Goal: Task Accomplishment & Management: Manage account settings

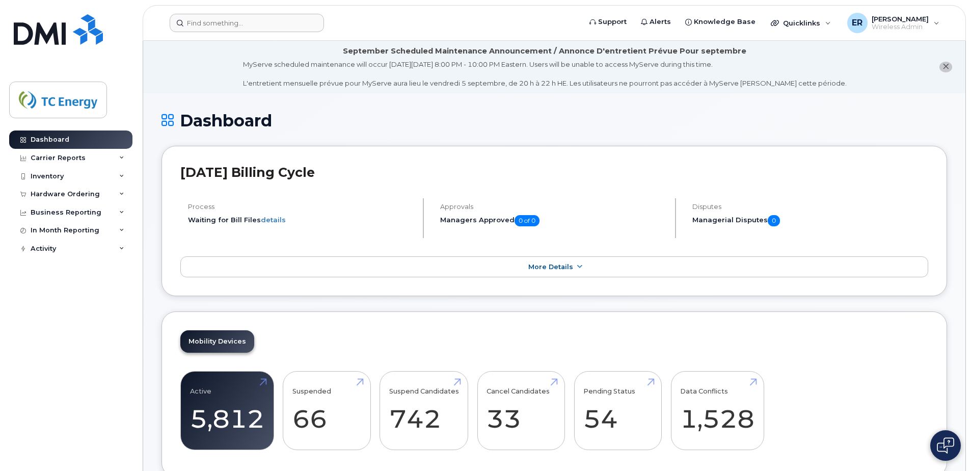
scroll to position [224, 0]
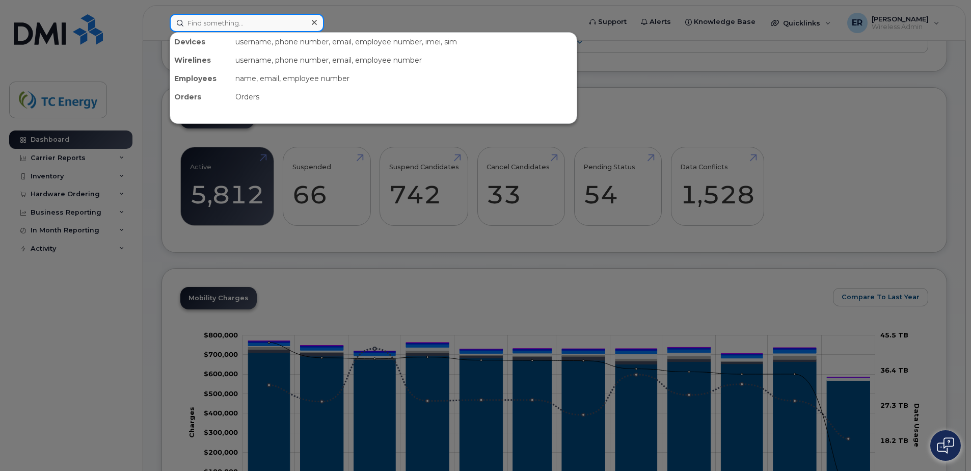
click at [227, 28] on input at bounding box center [247, 23] width 154 height 18
type input "garson"
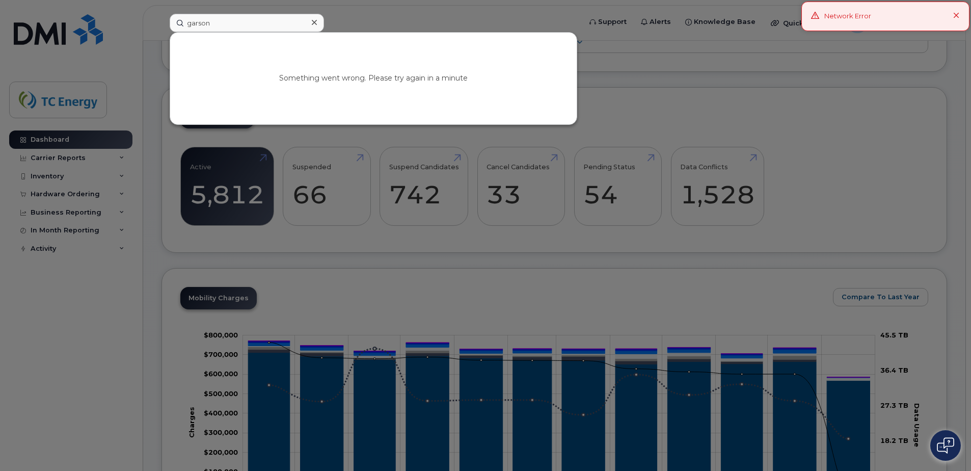
click at [953, 17] on div "Network Error" at bounding box center [886, 17] width 168 height 30
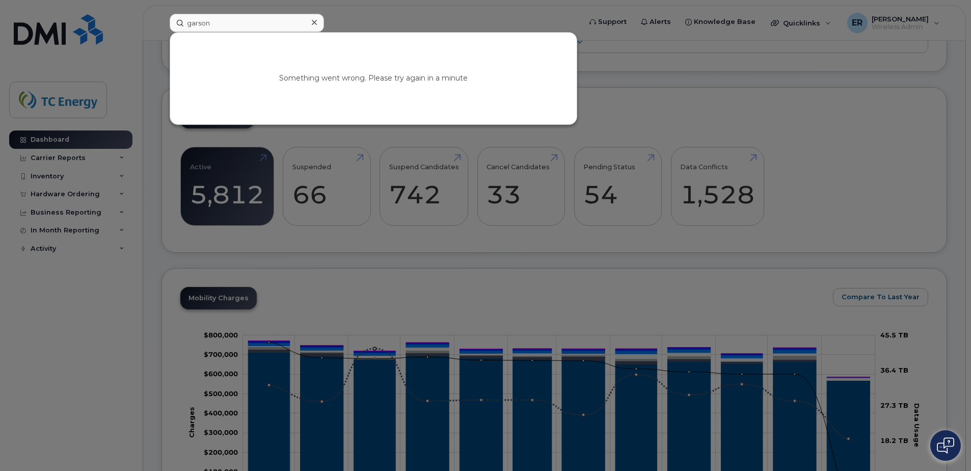
click at [67, 97] on div at bounding box center [485, 235] width 971 height 471
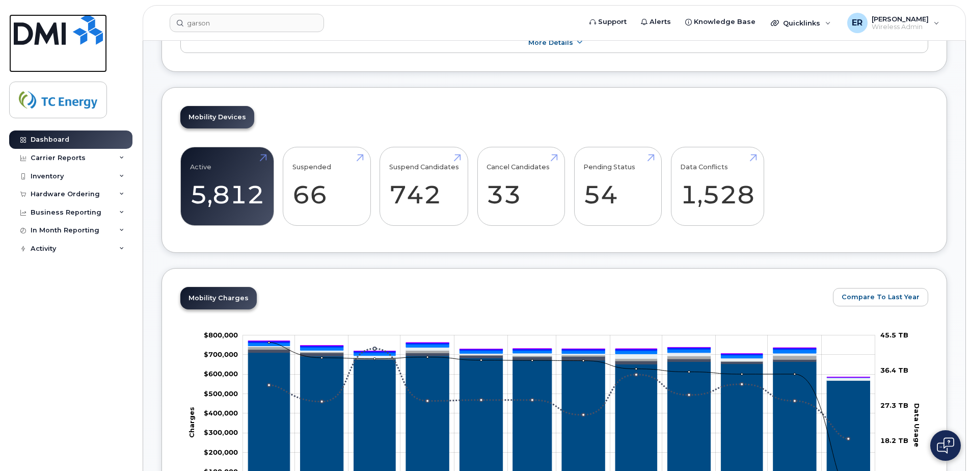
click at [55, 43] on img at bounding box center [58, 29] width 89 height 31
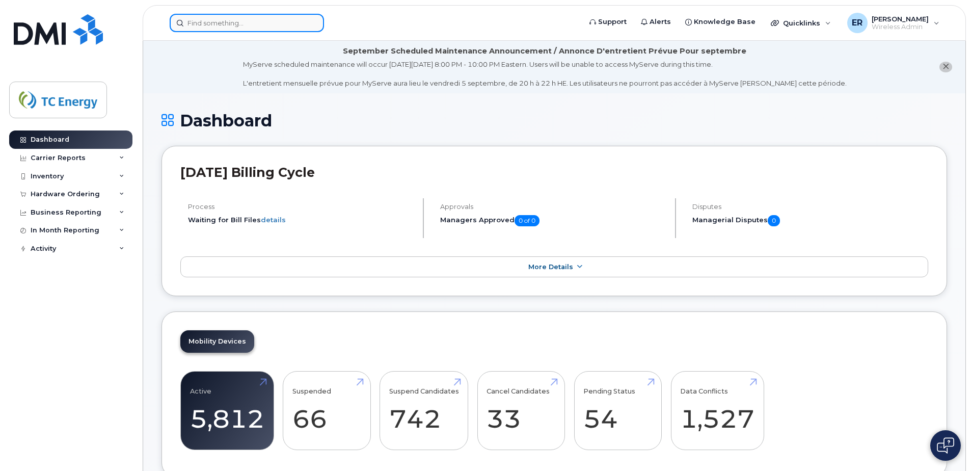
click at [211, 24] on input at bounding box center [247, 23] width 154 height 18
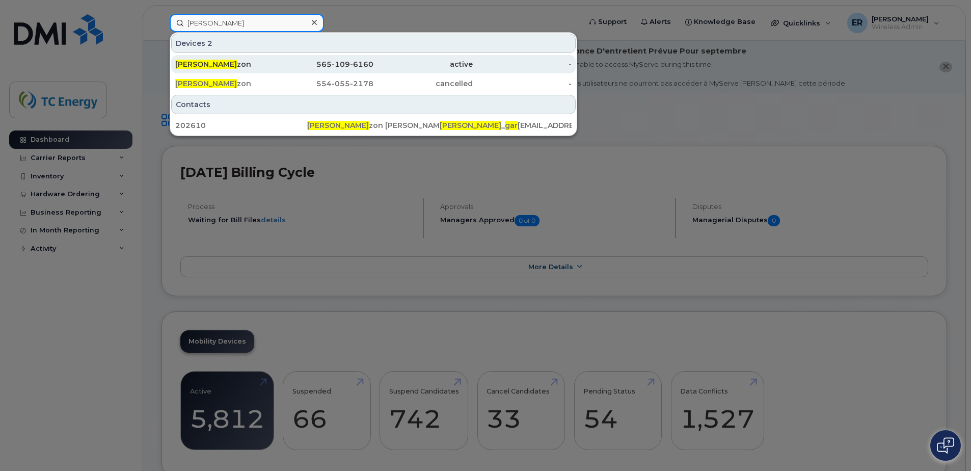
type input "brenda gar"
click at [208, 62] on span "Brenda Gar" at bounding box center [206, 64] width 62 height 9
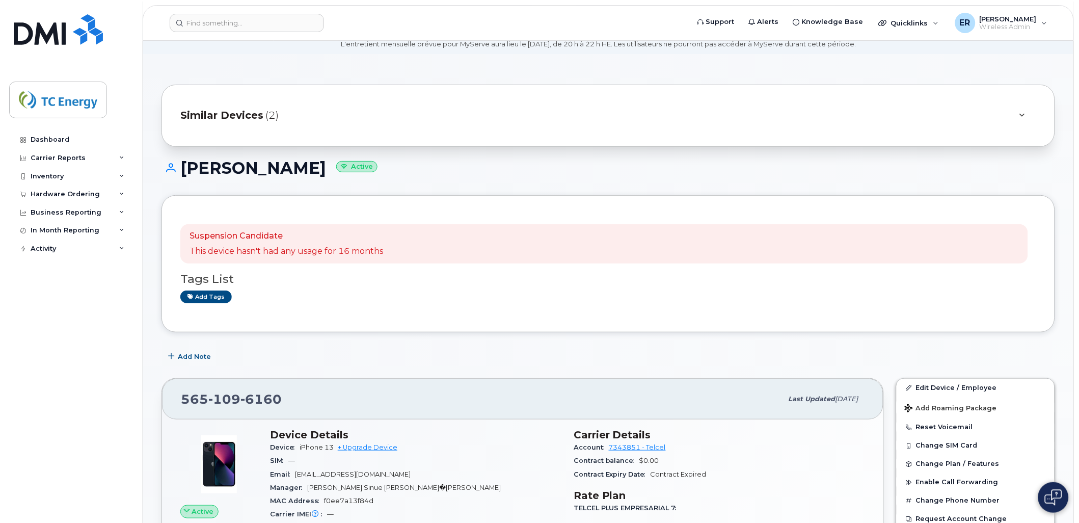
scroll to position [57, 0]
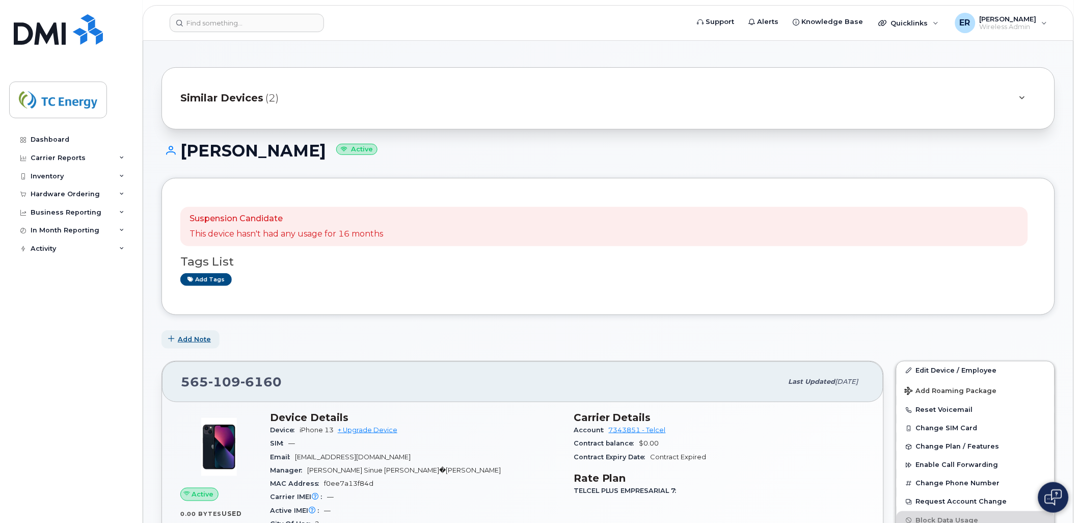
click at [192, 335] on span "Add Note" at bounding box center [194, 339] width 33 height 10
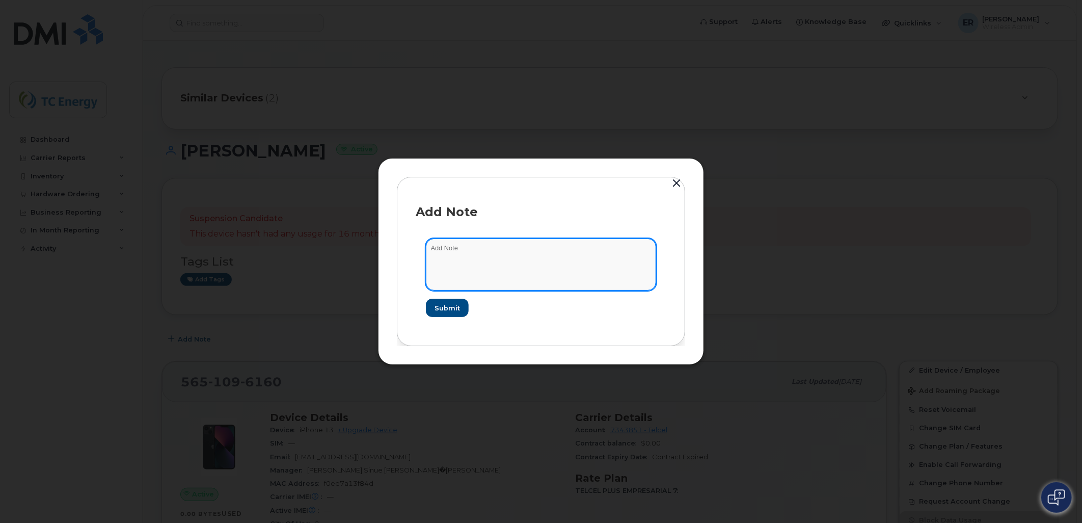
click at [486, 260] on textarea at bounding box center [541, 264] width 230 height 52
type textarea "Linea Disponible"
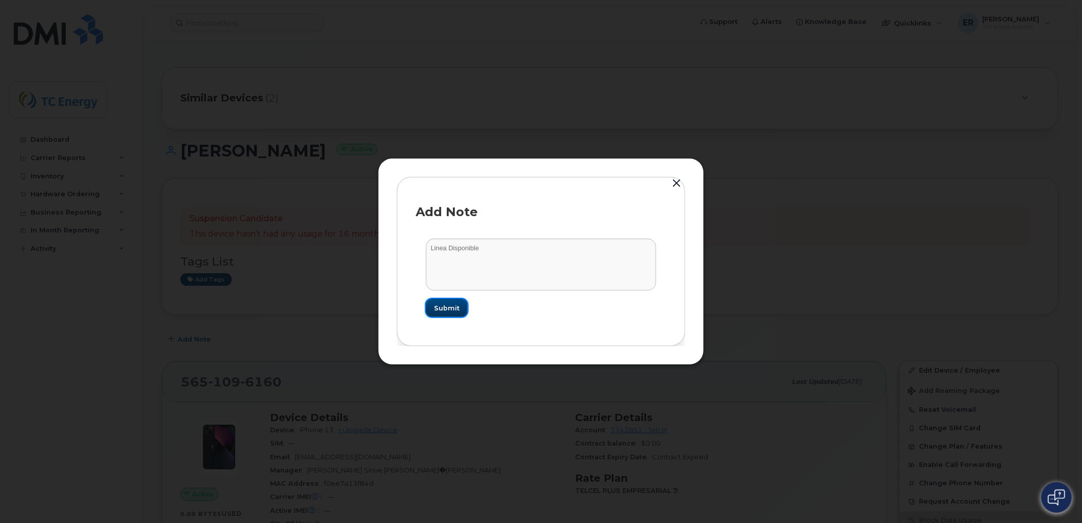
drag, startPoint x: 462, startPoint y: 308, endPoint x: 457, endPoint y: 308, distance: 5.6
click at [459, 308] on button "Submit" at bounding box center [447, 308] width 42 height 18
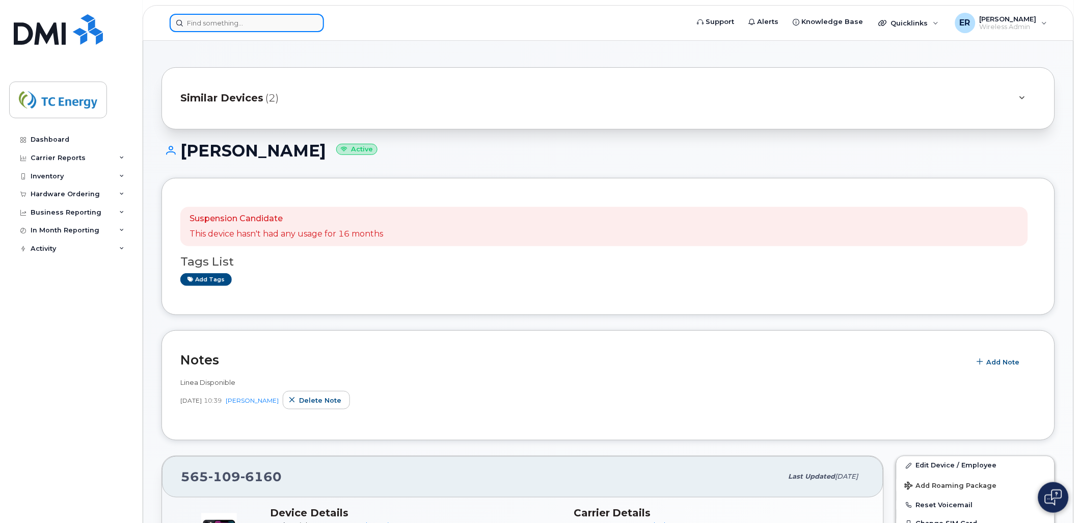
drag, startPoint x: 266, startPoint y: 21, endPoint x: 271, endPoint y: 18, distance: 5.7
click at [266, 21] on input at bounding box center [247, 23] width 154 height 18
paste input "5548313080"
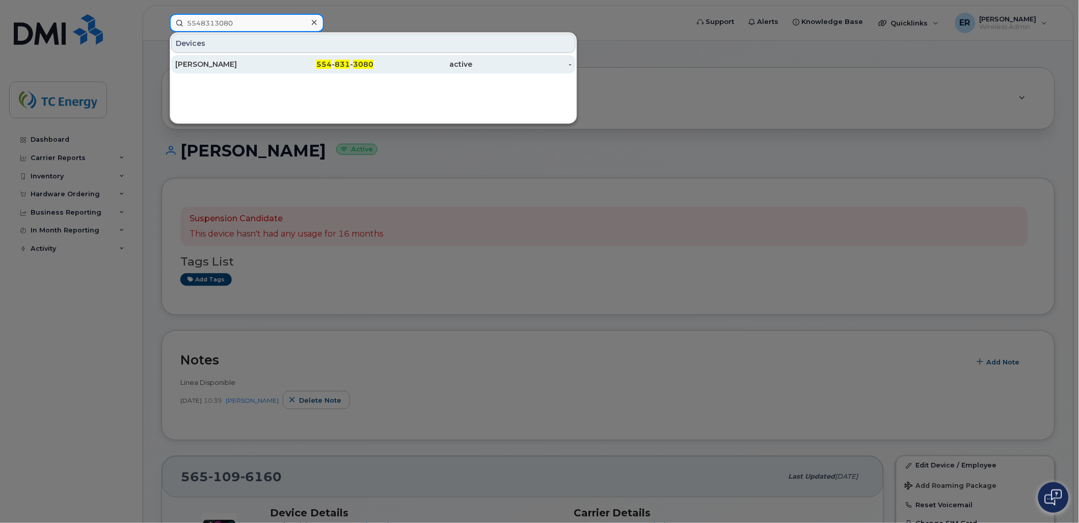
type input "5548313080"
click at [171, 60] on div "Abigail Blanco 554 - 831 - 3080 active -" at bounding box center [373, 64] width 407 height 20
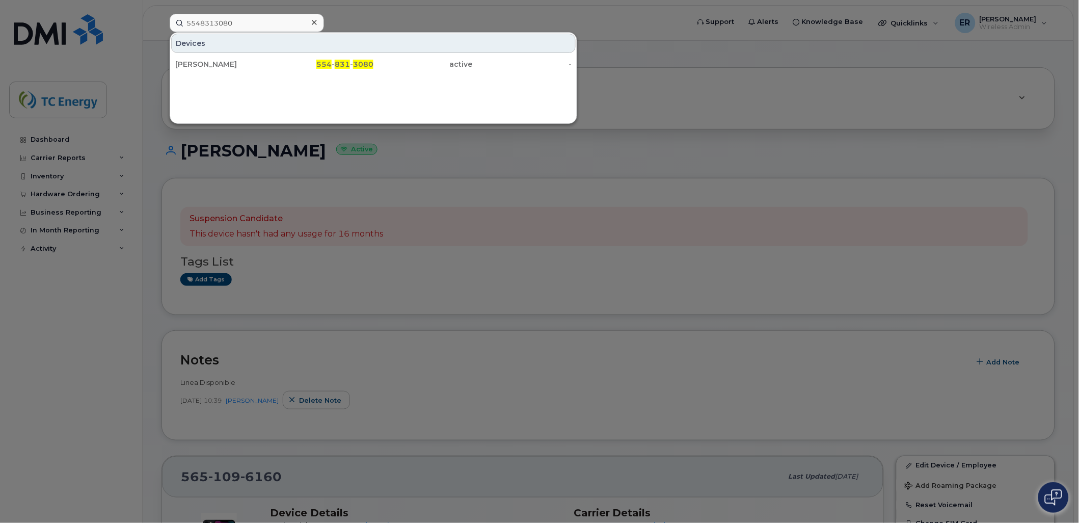
drag, startPoint x: 208, startPoint y: 90, endPoint x: 209, endPoint y: 75, distance: 14.3
click at [208, 90] on div "Devices Abigail Blanco 554 - 831 - 3080 active -" at bounding box center [374, 78] width 408 height 92
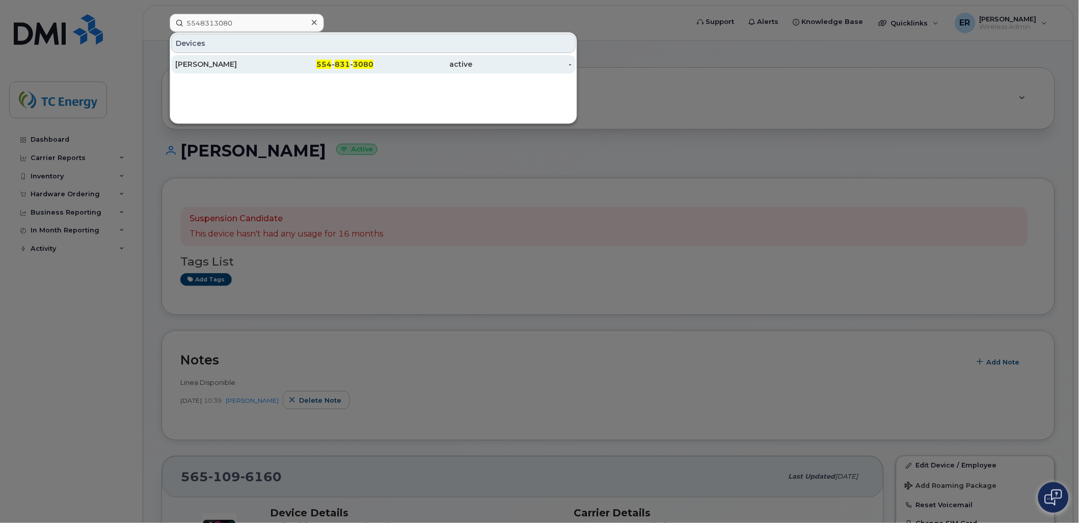
click at [206, 67] on div "[PERSON_NAME]" at bounding box center [224, 64] width 99 height 10
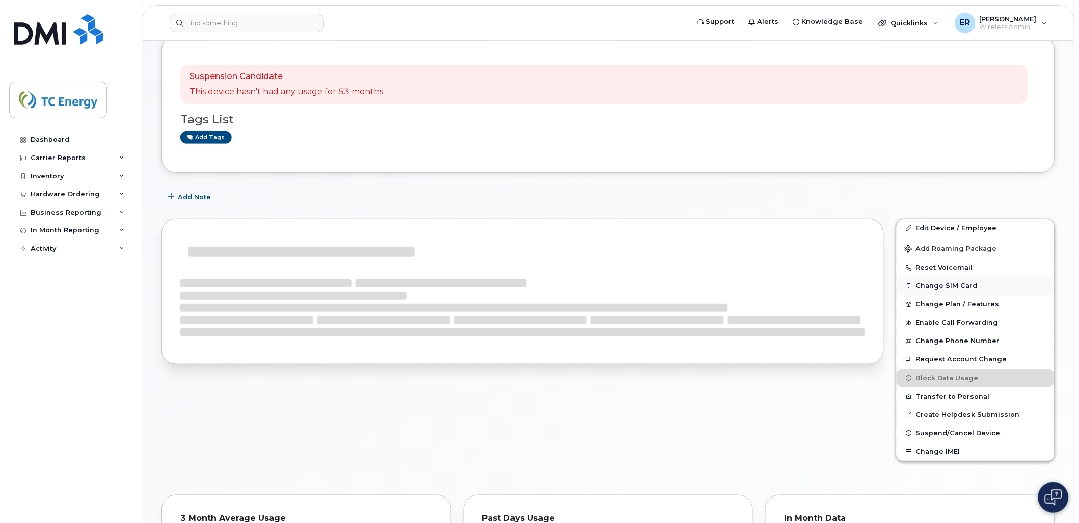
scroll to position [57, 0]
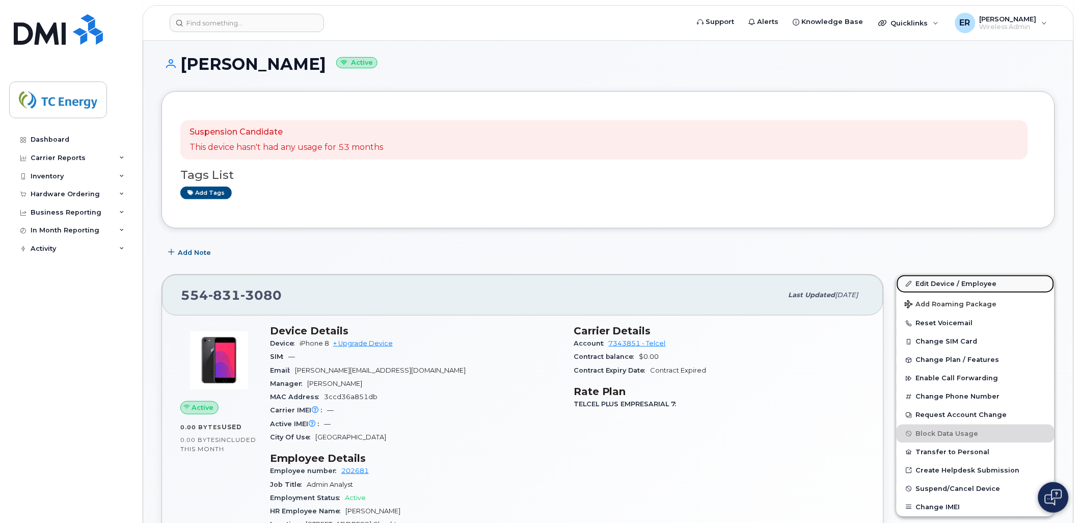
click at [952, 280] on link "Edit Device / Employee" at bounding box center [976, 284] width 158 height 18
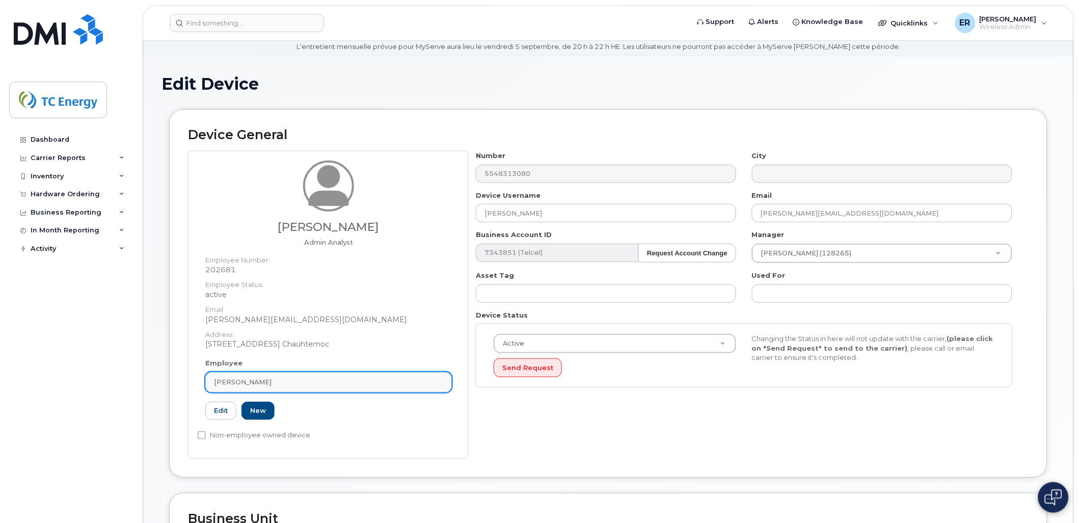
scroll to position [57, 0]
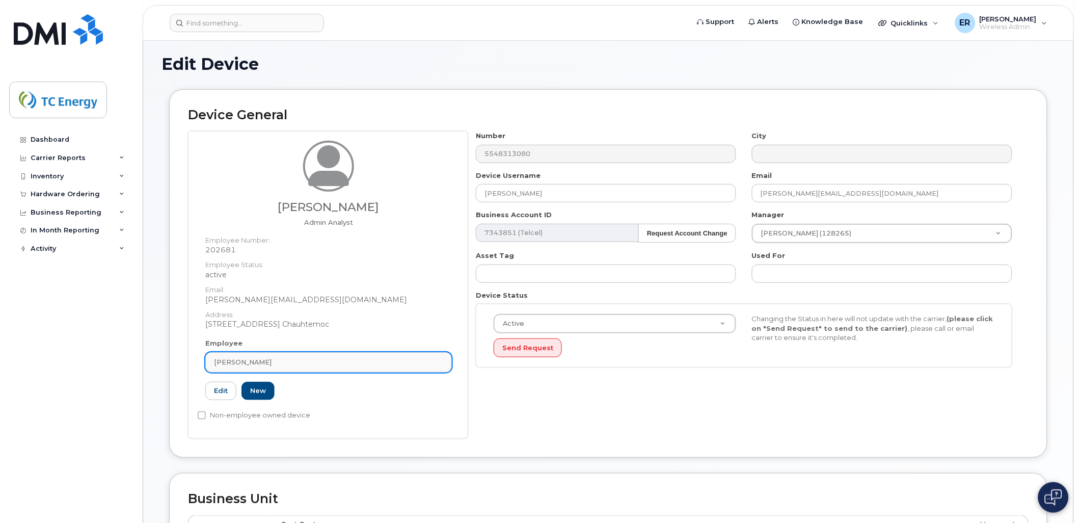
click at [322, 359] on div "Abigail Blanco Delgado" at bounding box center [328, 362] width 229 height 10
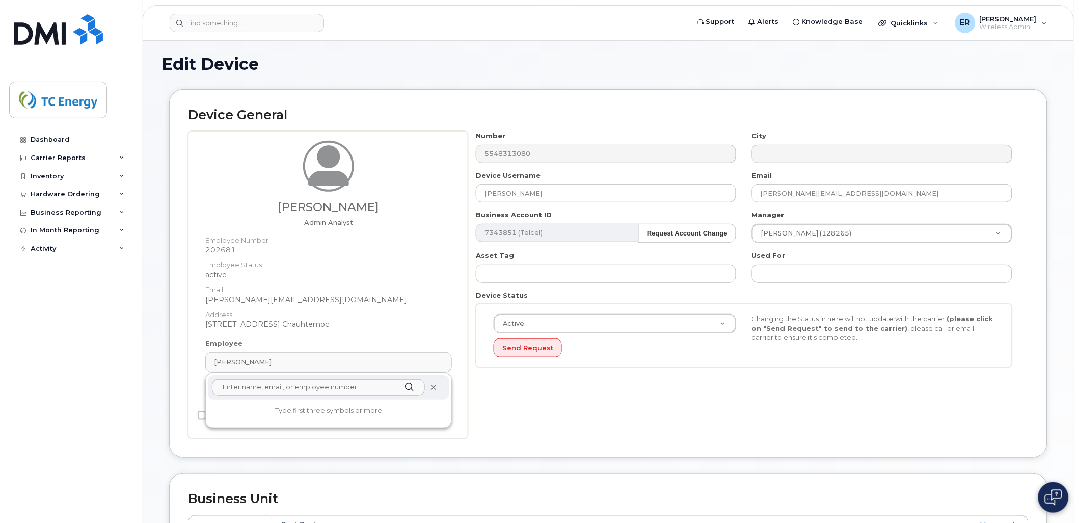
click at [434, 390] on icon at bounding box center [433, 387] width 7 height 7
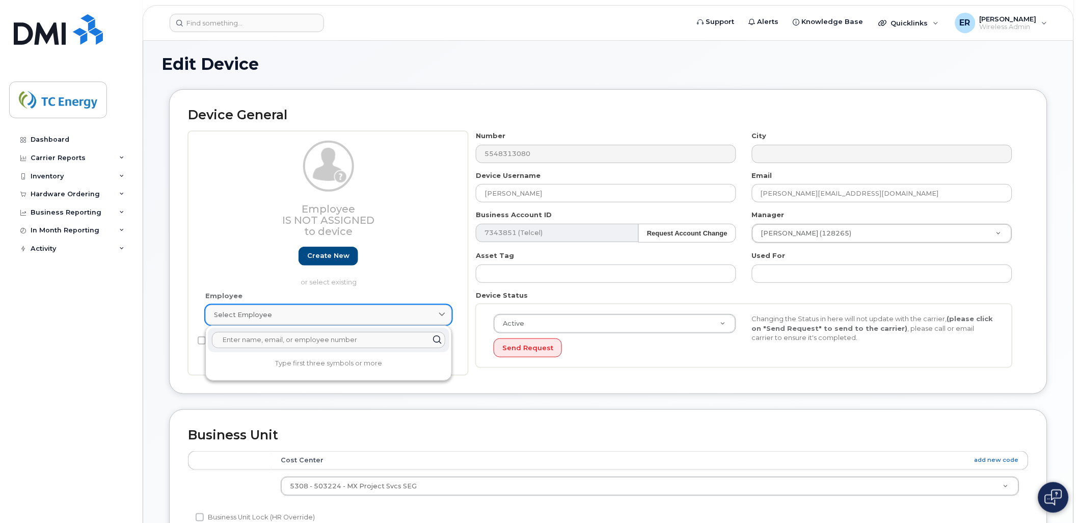
drag, startPoint x: 313, startPoint y: 316, endPoint x: 321, endPoint y: 308, distance: 11.2
click at [318, 310] on div "Select employee" at bounding box center [328, 315] width 229 height 10
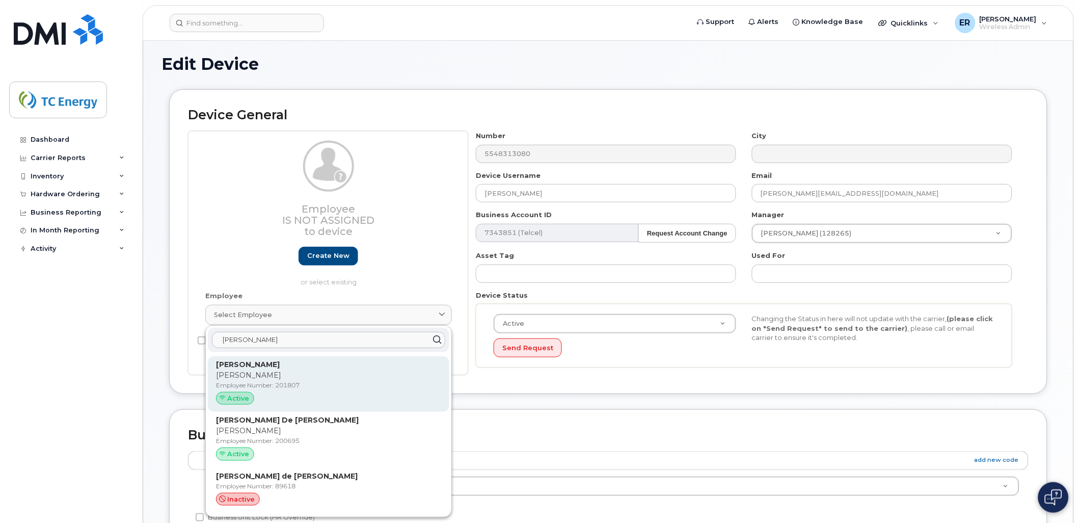
type input "[PERSON_NAME]"
click at [308, 375] on p "[PERSON_NAME]" at bounding box center [328, 375] width 225 height 11
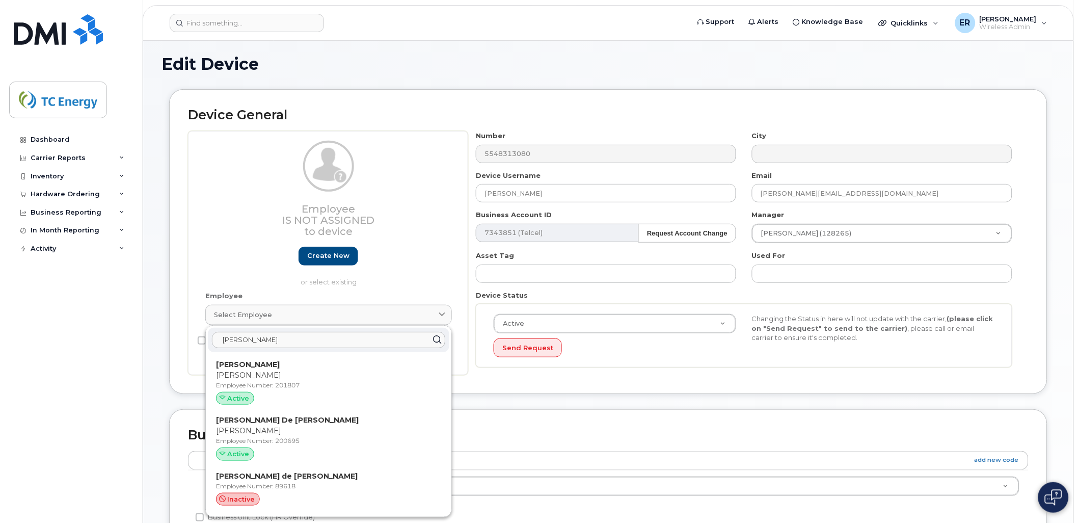
type input "201807"
type input "[PERSON_NAME]"
type input "[PERSON_NAME][EMAIL_ADDRESS][DOMAIN_NAME]"
type input "4119787"
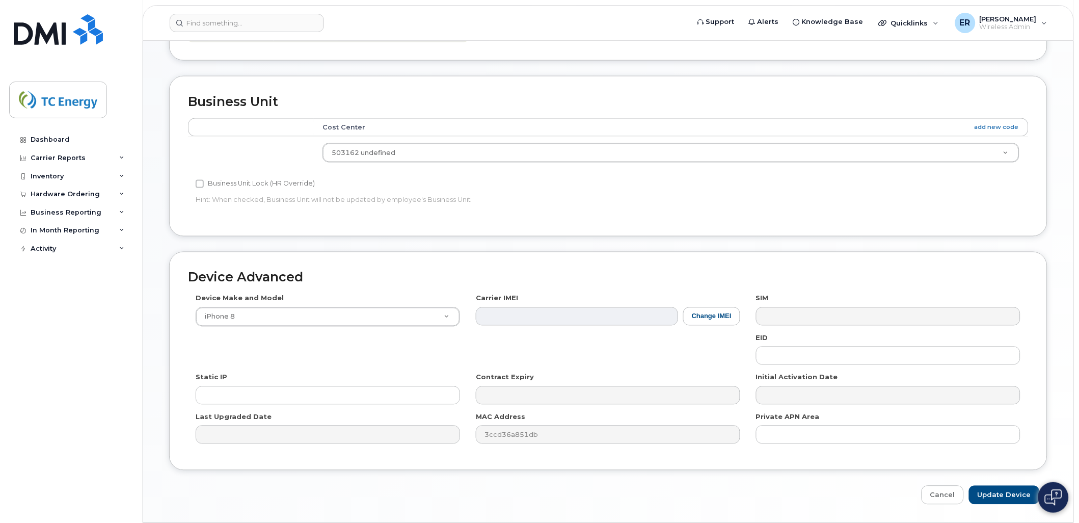
scroll to position [465, 0]
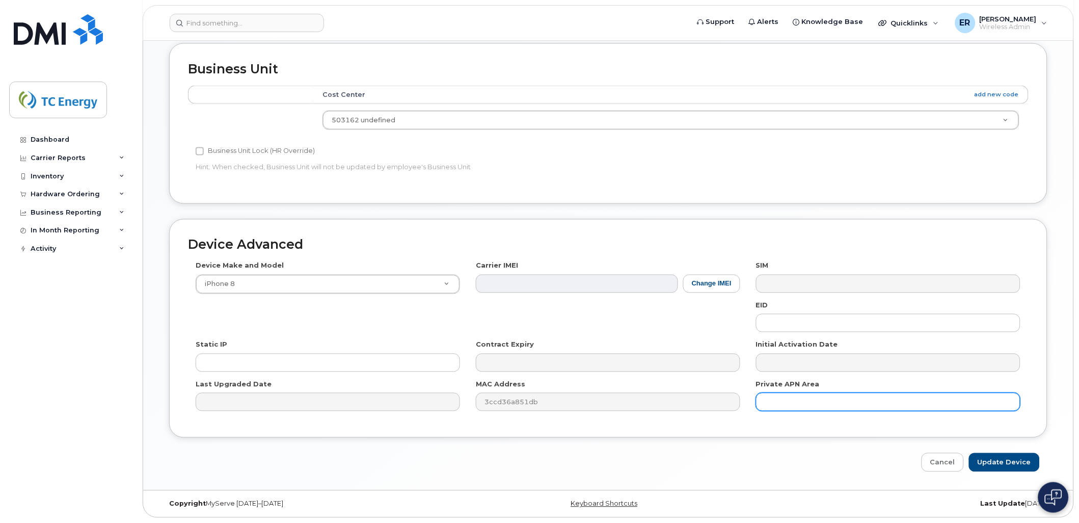
click at [804, 404] on input "text" at bounding box center [888, 402] width 264 height 18
paste input "SD-WAN"
type input "SD-WAN Topolobampo"
click at [995, 460] on input "Update Device" at bounding box center [1004, 462] width 71 height 19
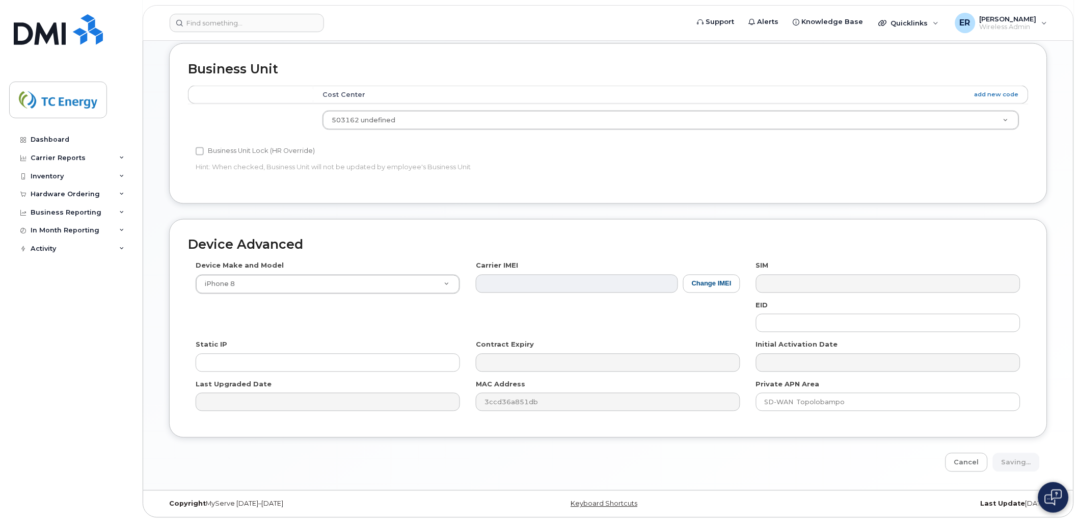
type input "Saving..."
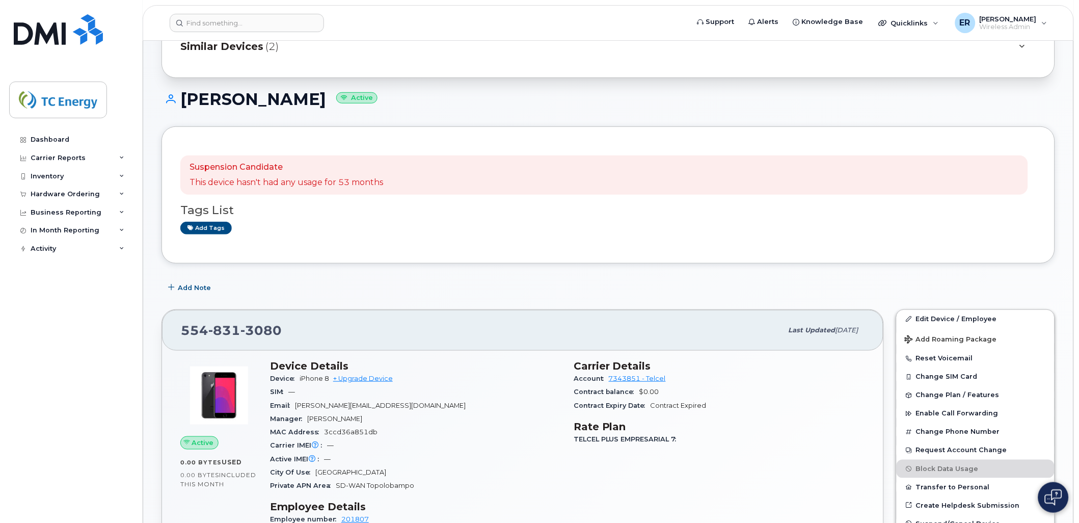
scroll to position [113, 0]
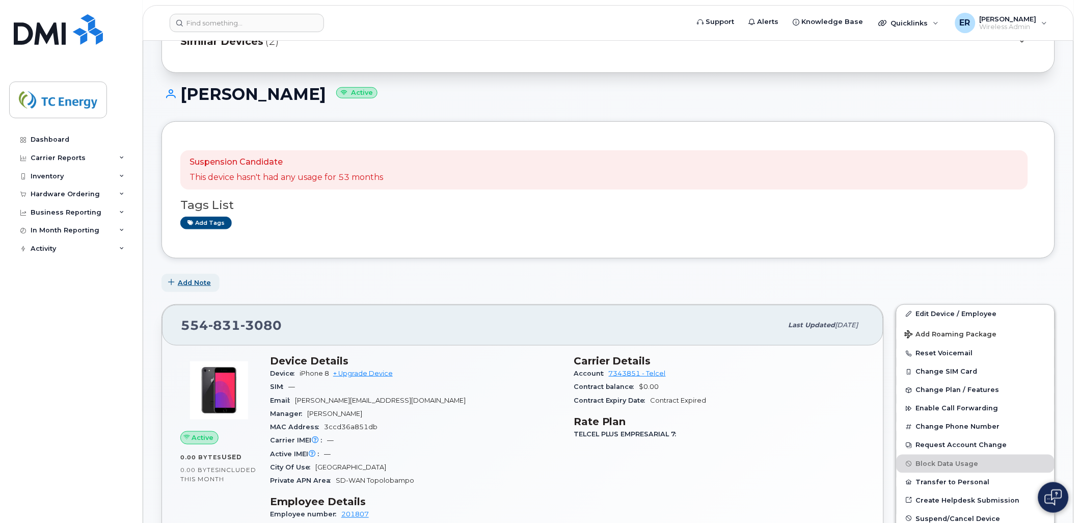
click at [209, 278] on span "Add Note" at bounding box center [194, 283] width 33 height 10
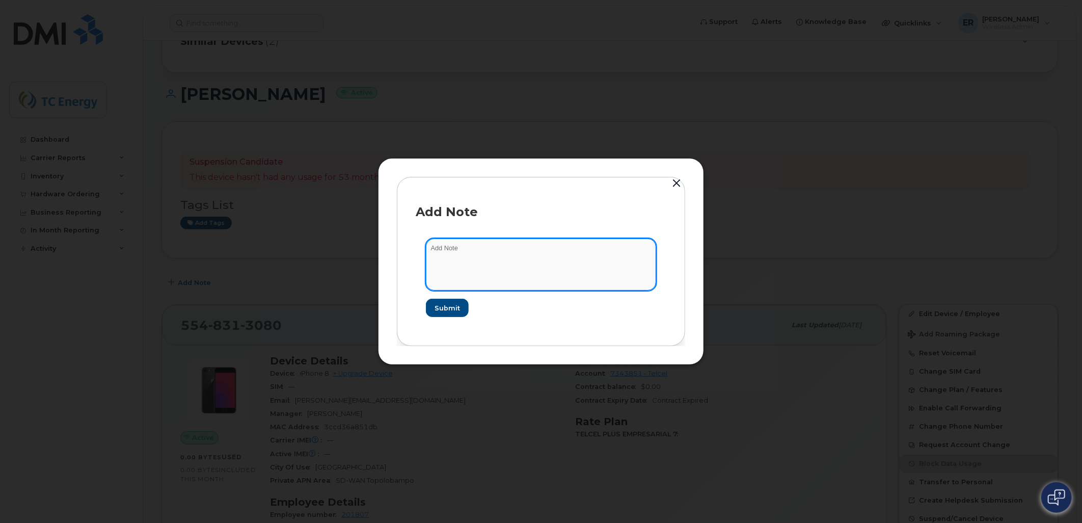
click at [522, 253] on textarea at bounding box center [541, 264] width 230 height 52
paste textarea "SD-WAN"
type textarea "SD-WAN Topolobampo"
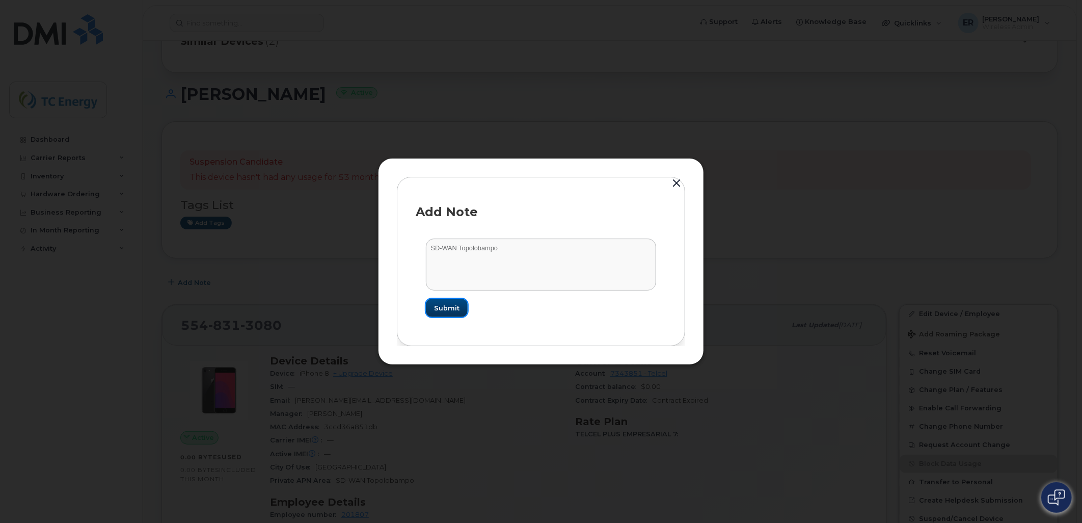
click at [436, 311] on span "Submit" at bounding box center [446, 308] width 25 height 10
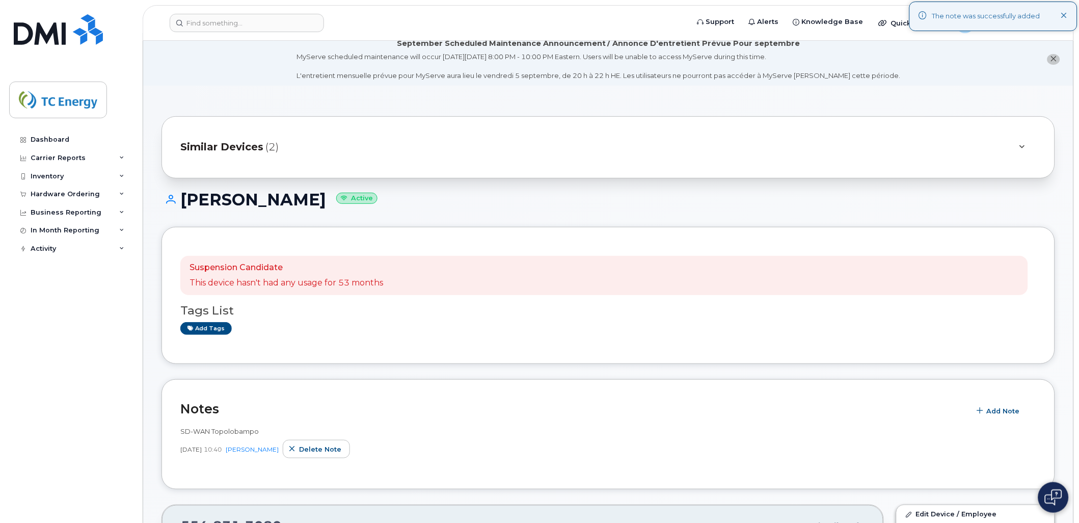
scroll to position [0, 0]
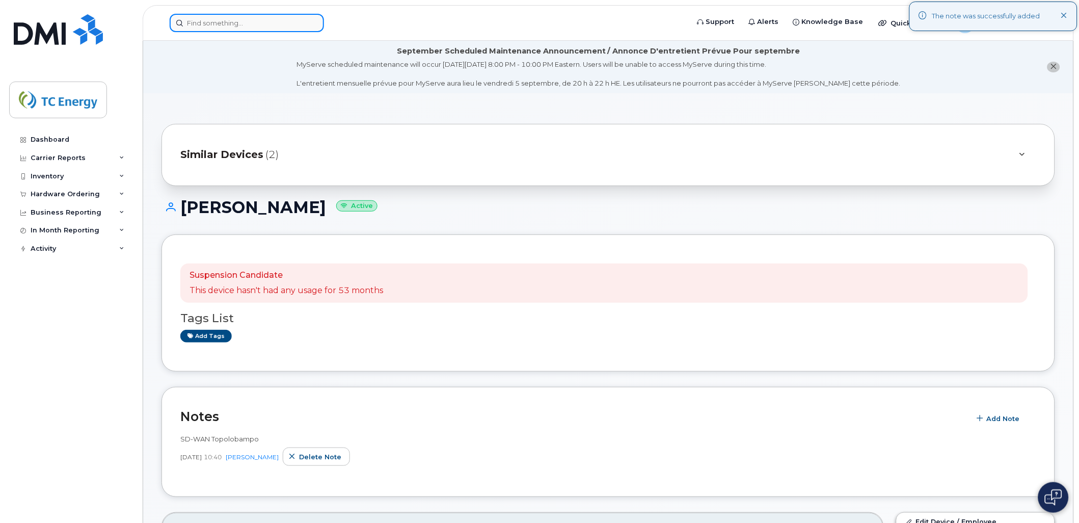
click at [253, 19] on input at bounding box center [247, 23] width 154 height 18
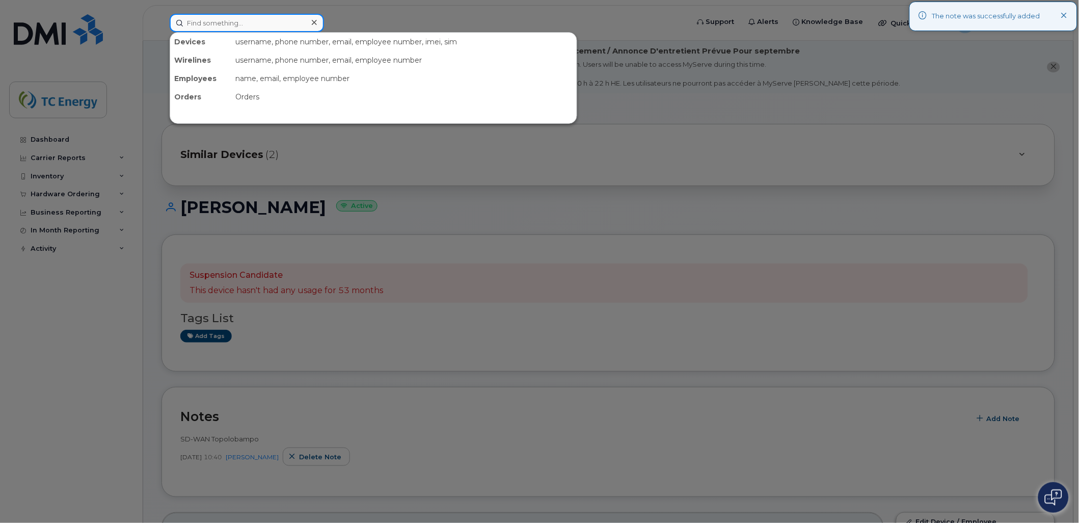
paste input "5651115549"
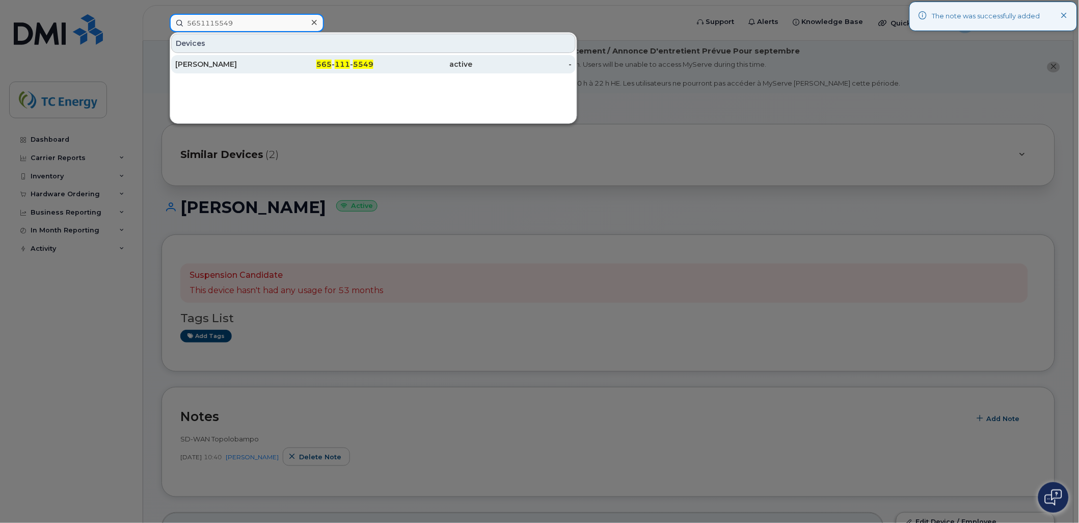
type input "5651115549"
click at [235, 60] on div "[PERSON_NAME]" at bounding box center [224, 64] width 99 height 10
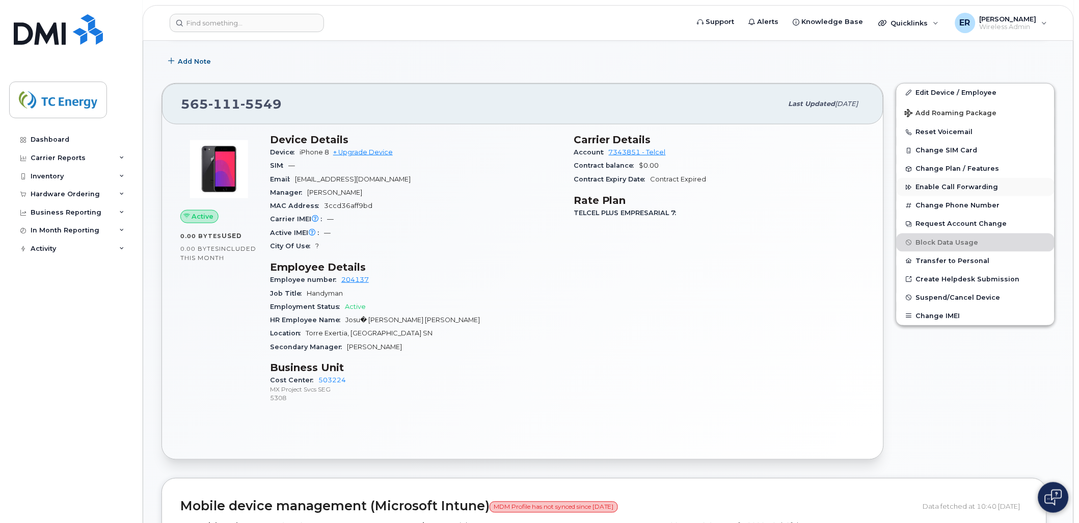
scroll to position [170, 0]
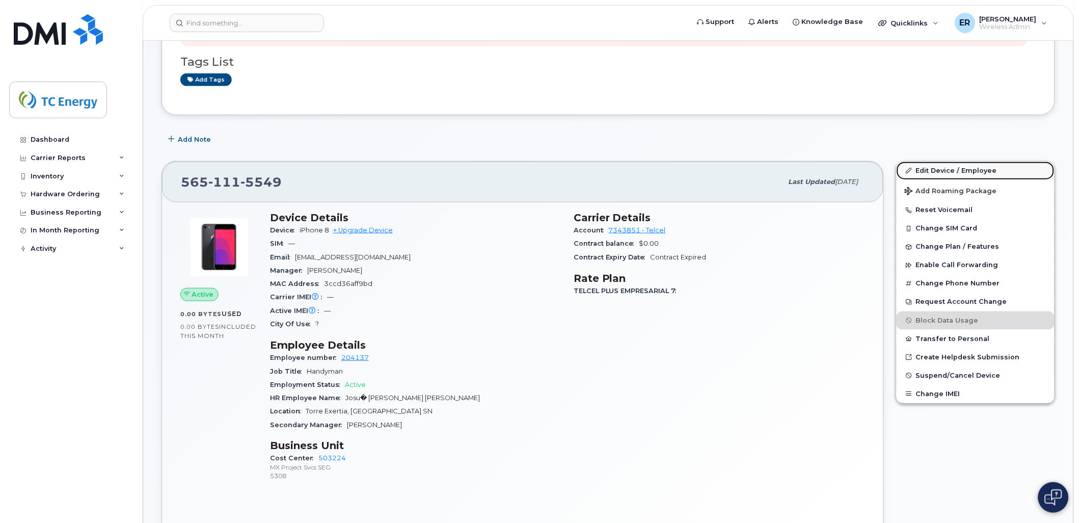
click at [949, 170] on link "Edit Device / Employee" at bounding box center [976, 171] width 158 height 18
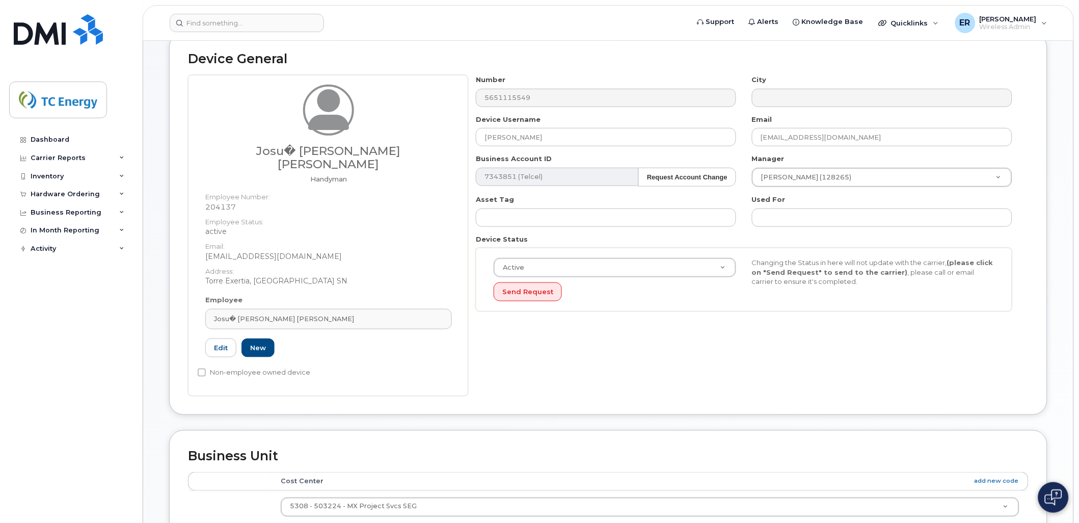
scroll to position [113, 0]
click at [429, 313] on div "Josu� [PERSON_NAME] [PERSON_NAME]" at bounding box center [328, 318] width 229 height 10
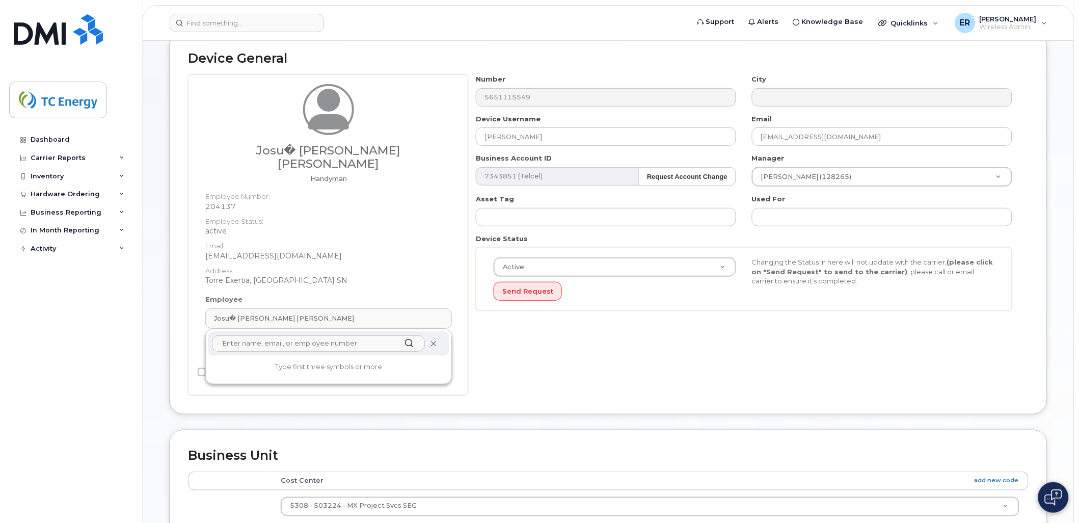
click at [438, 331] on div at bounding box center [329, 343] width 242 height 24
click at [434, 340] on icon at bounding box center [433, 343] width 7 height 7
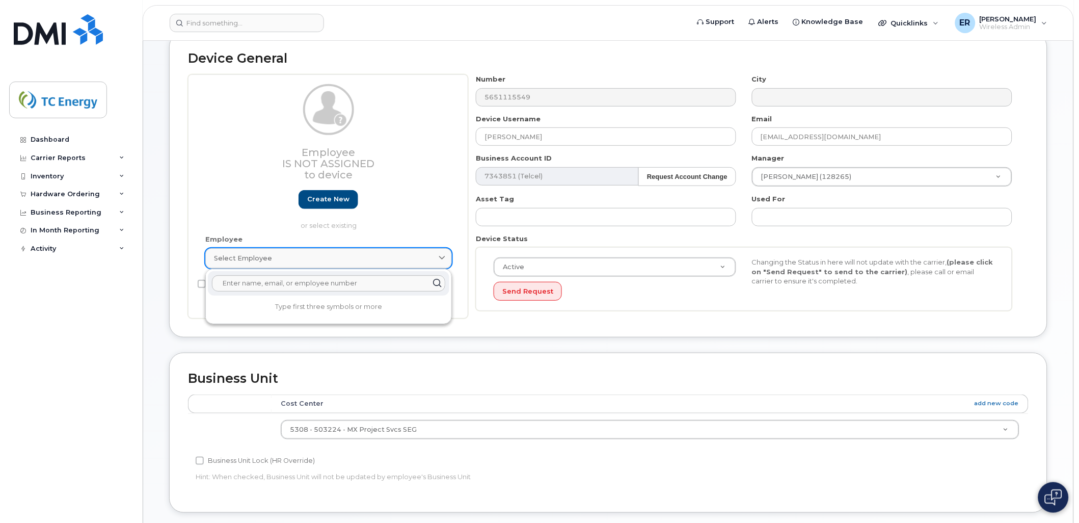
click at [329, 258] on div "Select employee" at bounding box center [328, 258] width 229 height 10
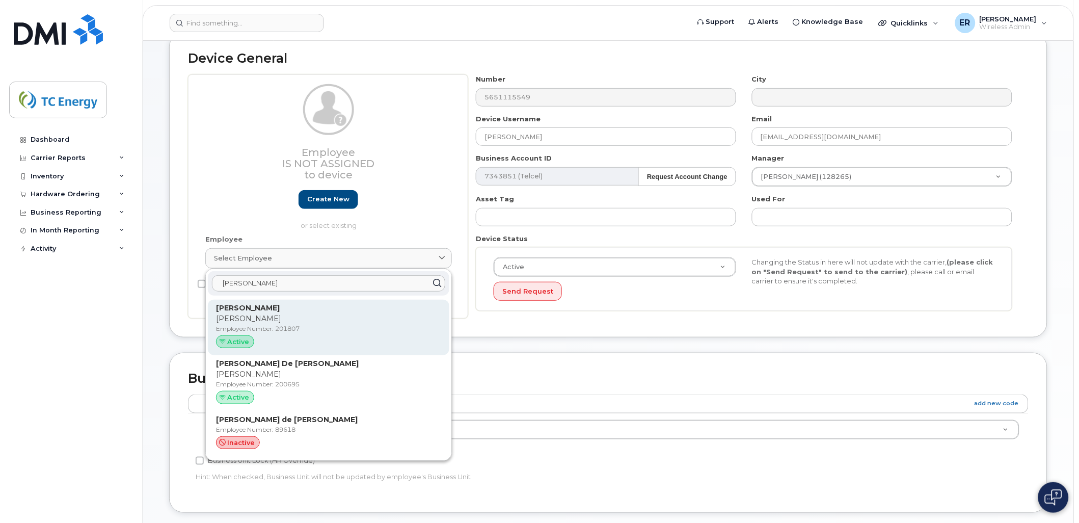
type input "[PERSON_NAME]"
click at [322, 322] on p "[PERSON_NAME]" at bounding box center [328, 318] width 225 height 11
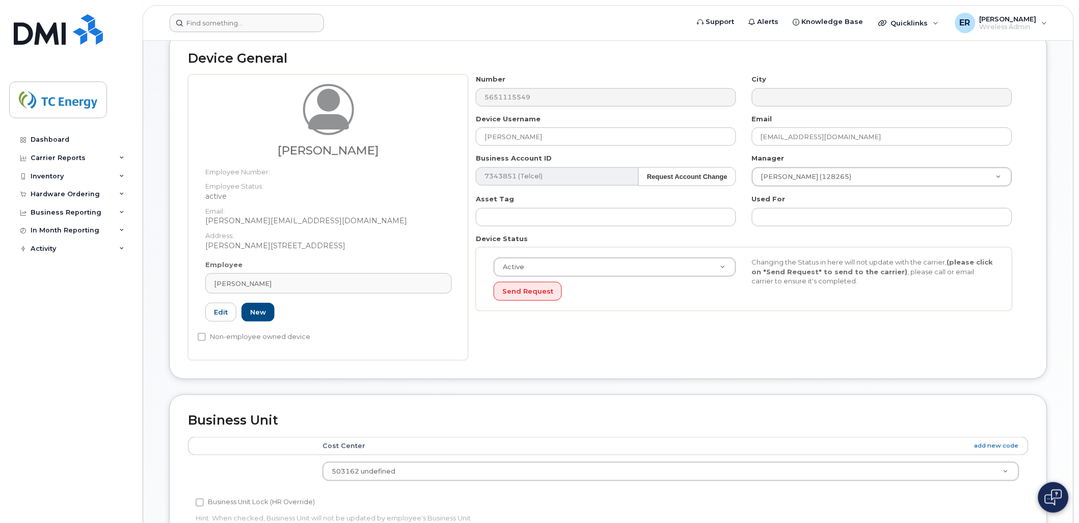
type input "201807"
type input "[PERSON_NAME]"
type input "[PERSON_NAME][EMAIL_ADDRESS][DOMAIN_NAME]"
type input "4119787"
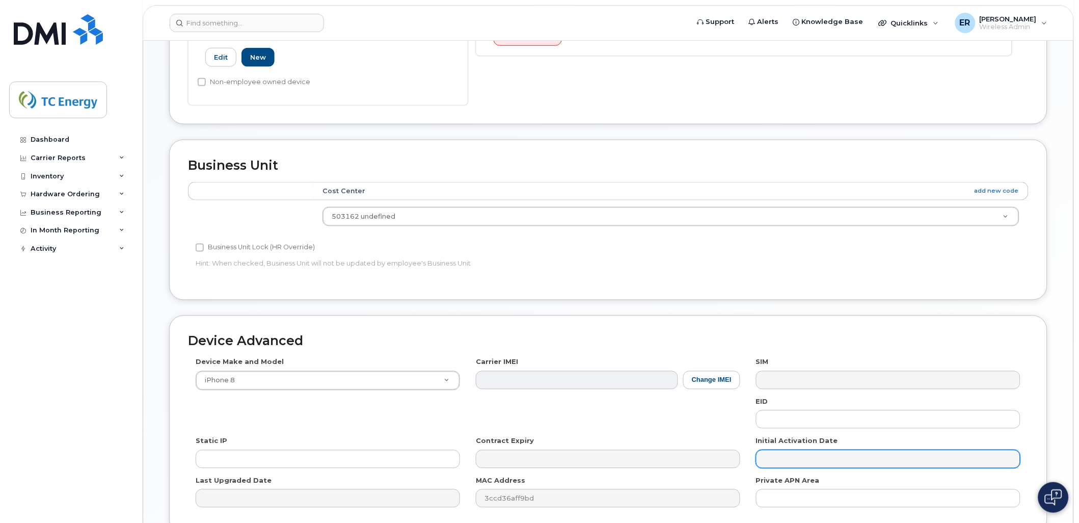
scroll to position [465, 0]
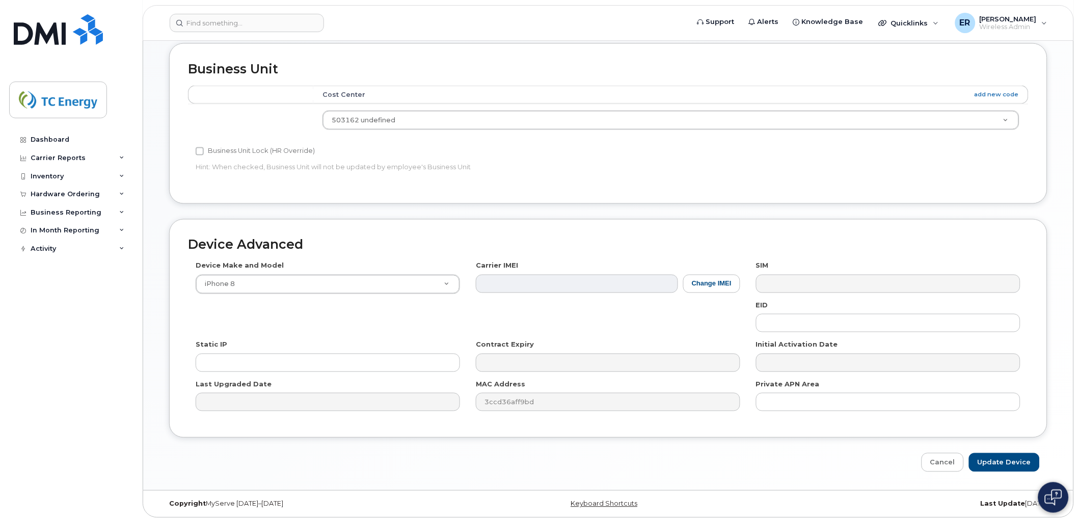
click at [807, 393] on div "Private APN Area" at bounding box center [889, 396] width 280 height 32
click at [825, 404] on input "text" at bounding box center [888, 402] width 264 height 18
paste input "5651115549"
type input "5"
click at [791, 403] on input "text" at bounding box center [888, 402] width 264 height 18
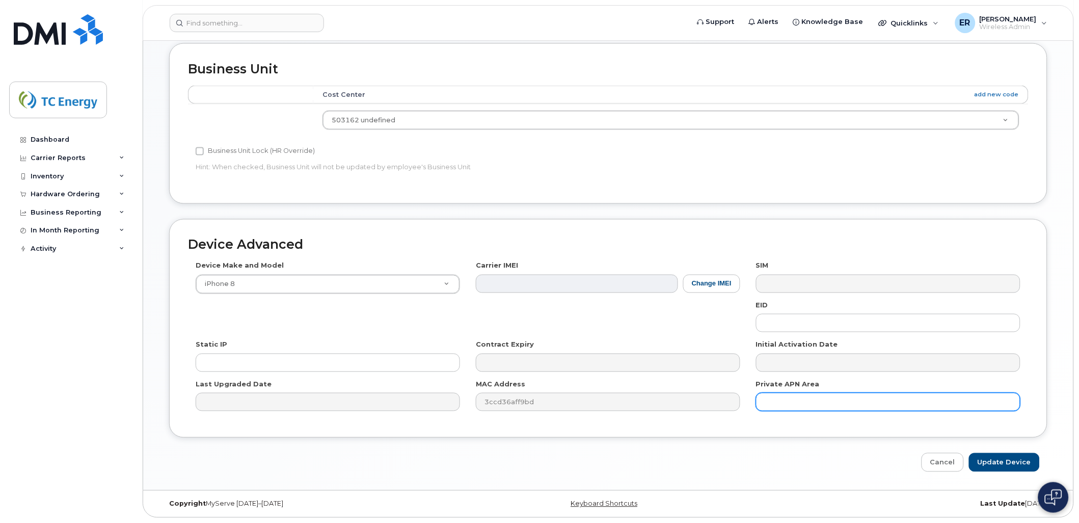
paste input "SD-WAN"
drag, startPoint x: 857, startPoint y: 402, endPoint x: 438, endPoint y: 343, distance: 422.4
click at [438, 343] on div "Device Make and Model iPhone 8 Android TCL 502 Watch Apple Watch S9 41mm Androi…" at bounding box center [608, 340] width 841 height 158
type input "SD-WAN Topolobampo"
click at [1007, 458] on input "Update Device" at bounding box center [1004, 462] width 71 height 19
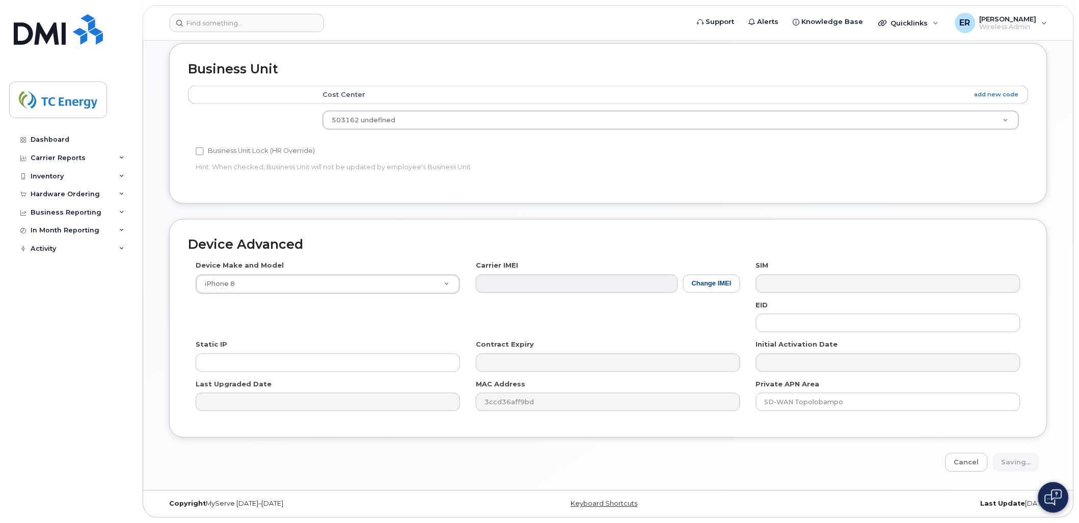
type input "Saving..."
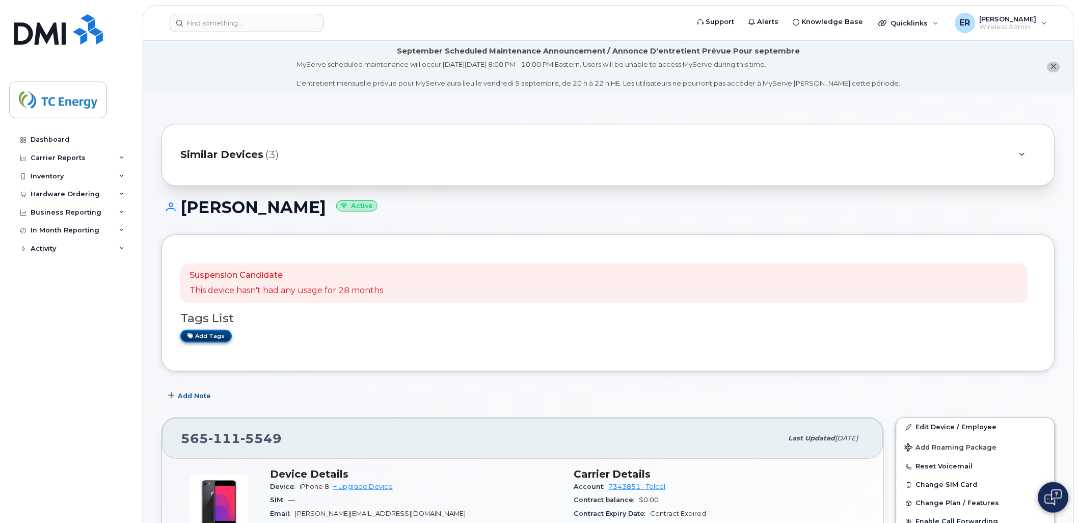
click at [215, 335] on link "Add tags" at bounding box center [205, 336] width 51 height 13
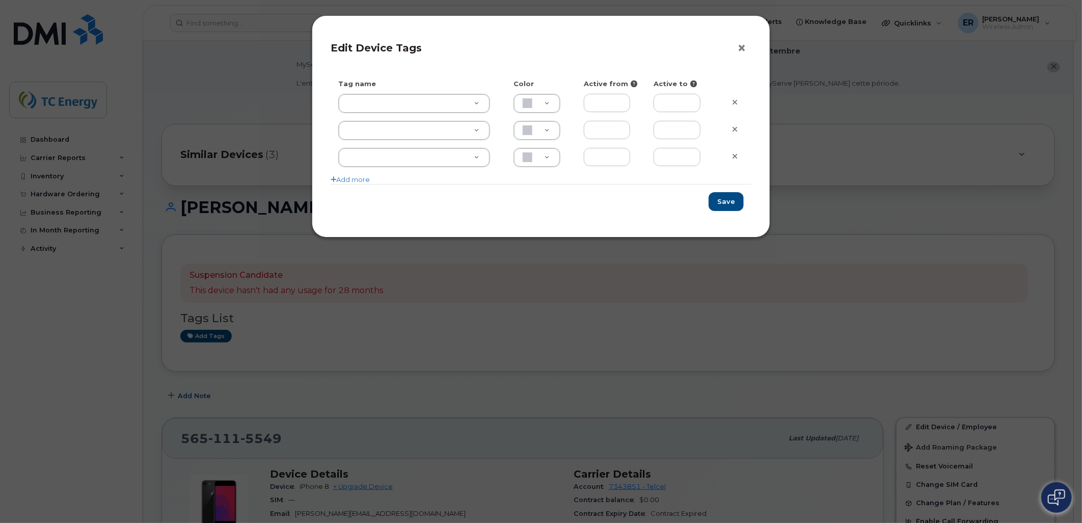
click at [742, 42] on button "×" at bounding box center [744, 48] width 14 height 15
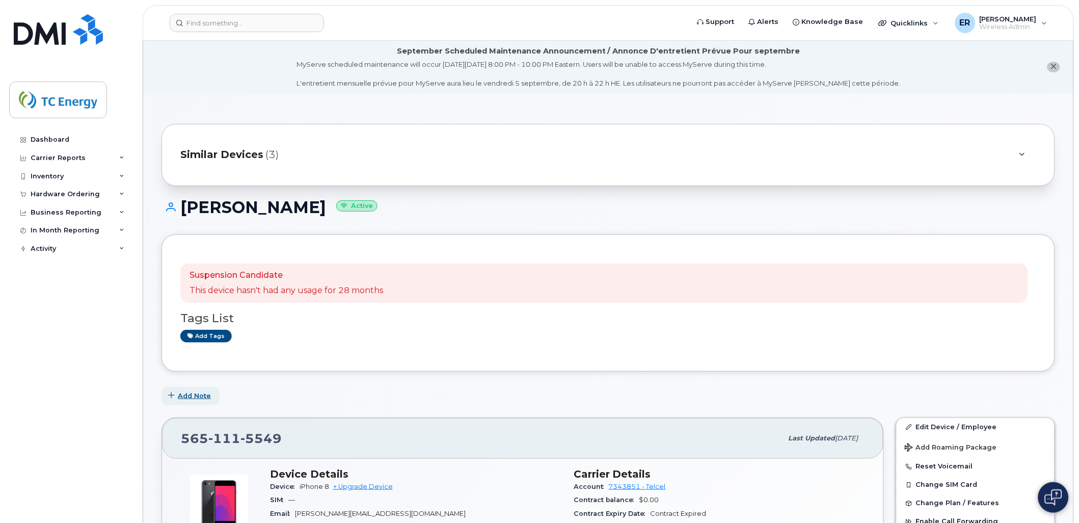
click at [191, 398] on span "Add Note" at bounding box center [194, 396] width 33 height 10
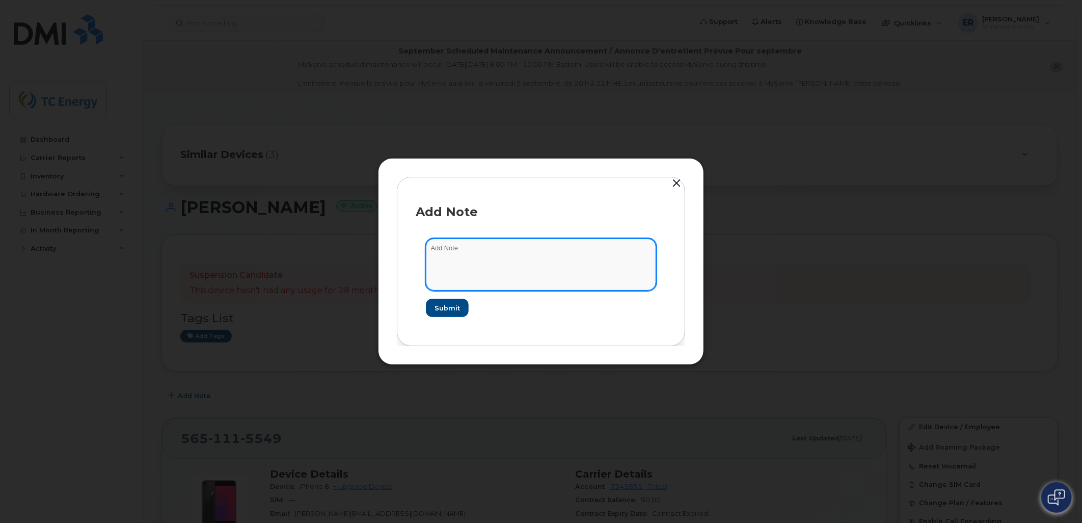
click at [468, 263] on textarea at bounding box center [541, 264] width 230 height 52
paste textarea "SD-WAN Topolobampo"
type textarea "SD-WAN Topolobampo"
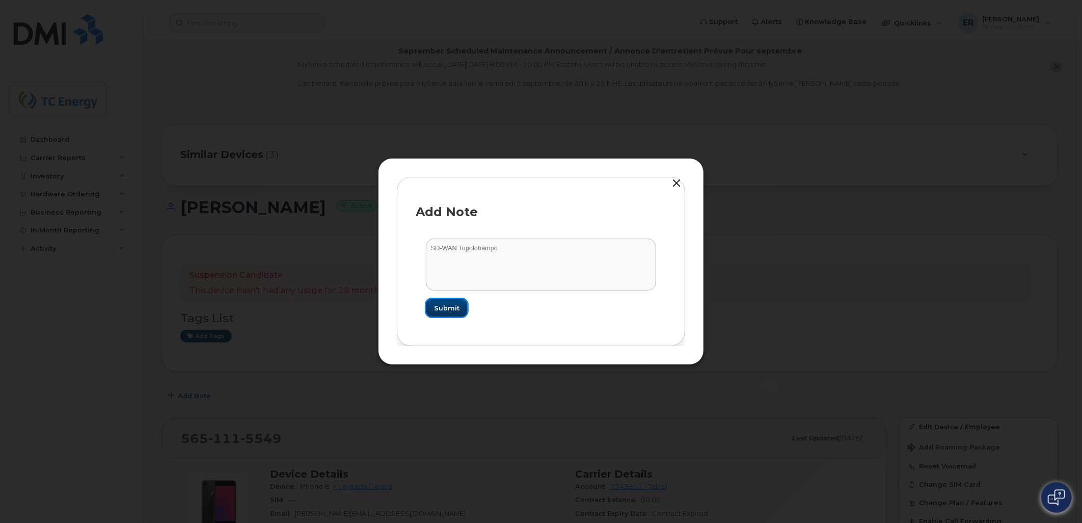
click at [464, 301] on button "Submit" at bounding box center [447, 308] width 42 height 18
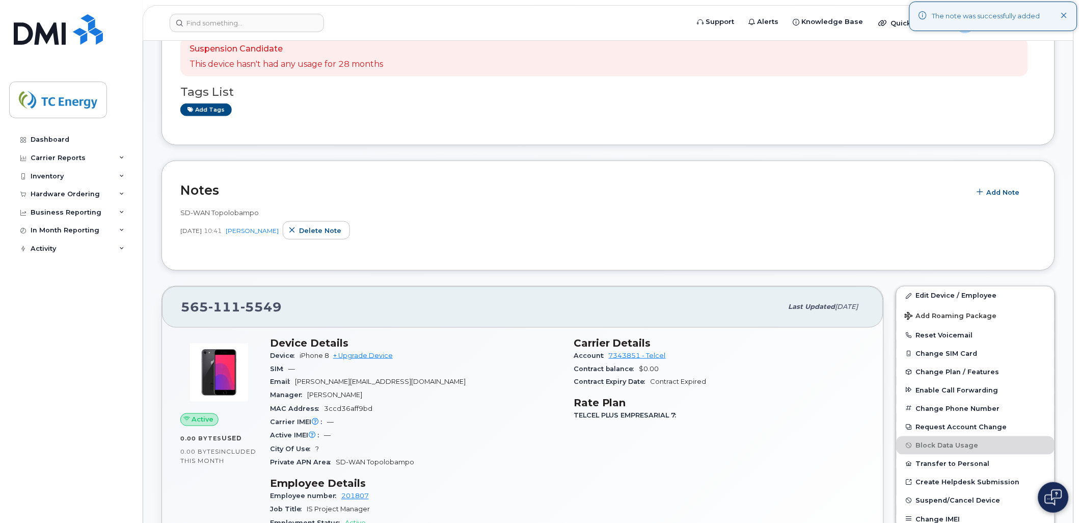
scroll to position [339, 0]
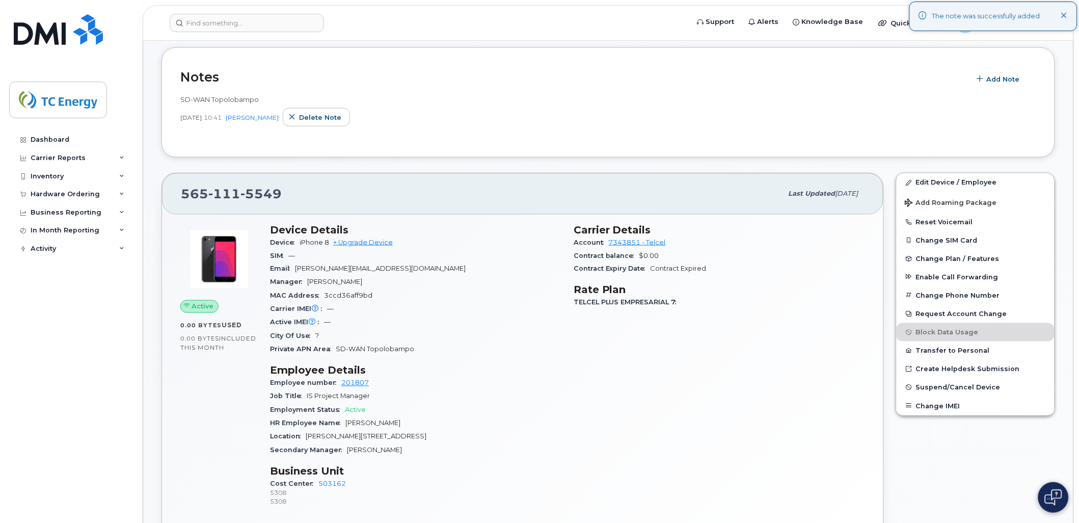
click at [378, 247] on div "Device iPhone 8 + Upgrade Device" at bounding box center [415, 242] width 291 height 13
click at [378, 242] on link "+ Upgrade Device" at bounding box center [363, 242] width 60 height 8
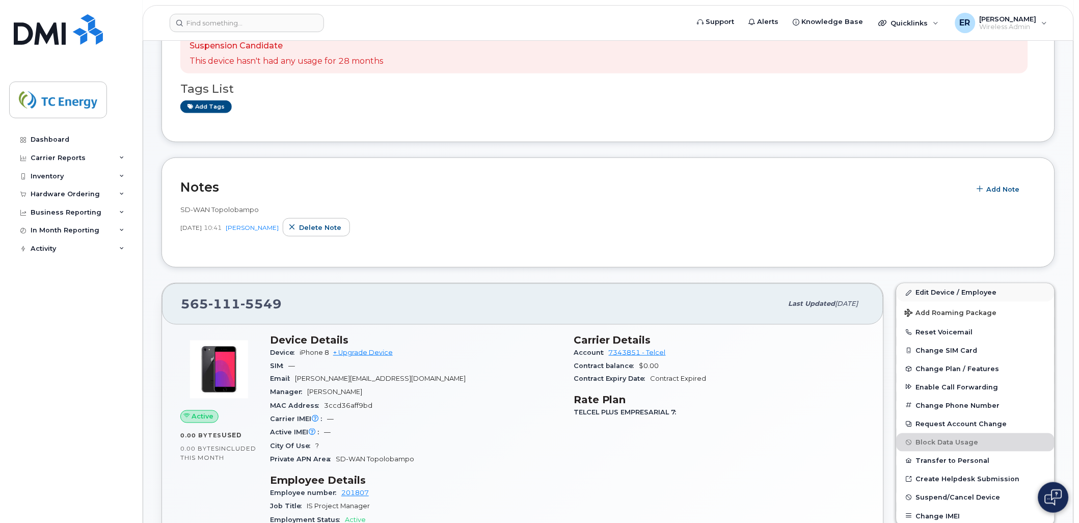
scroll to position [226, 0]
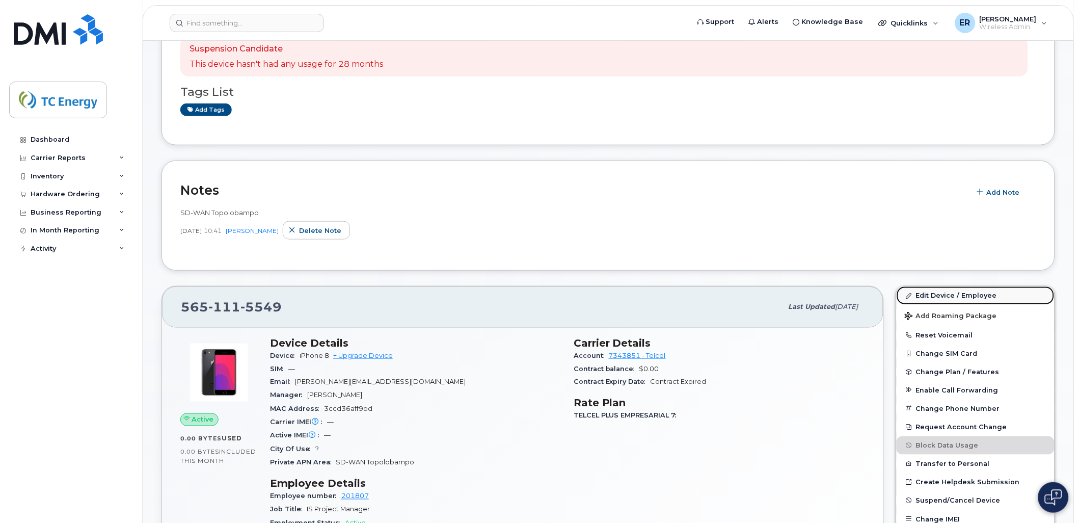
click at [939, 299] on link "Edit Device / Employee" at bounding box center [976, 295] width 158 height 18
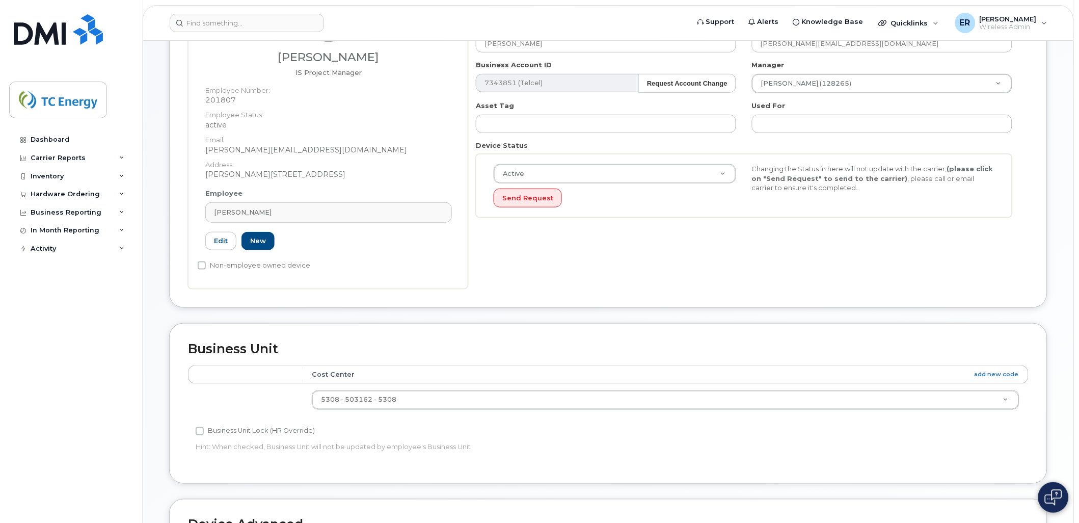
scroll to position [453, 0]
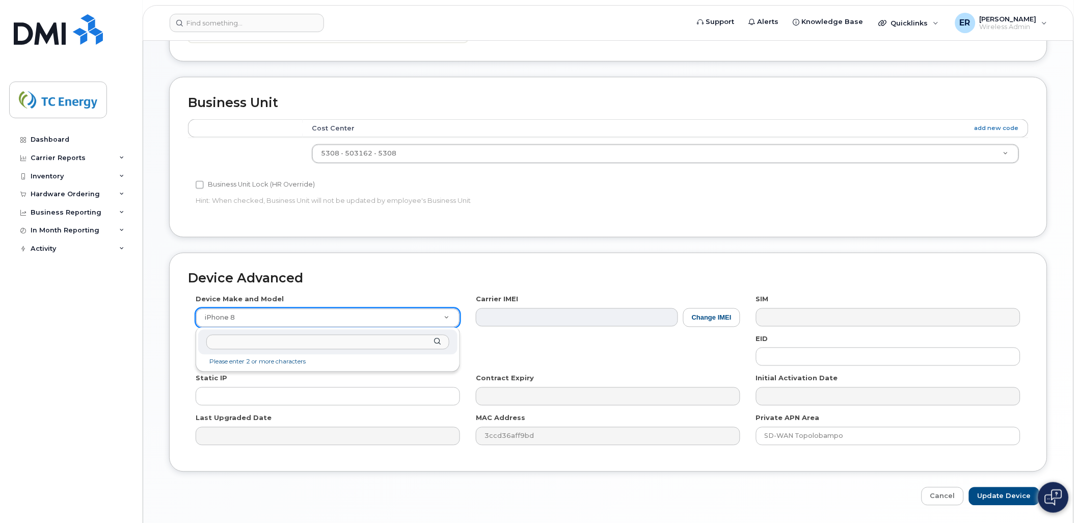
click at [364, 343] on input "text" at bounding box center [327, 342] width 243 height 15
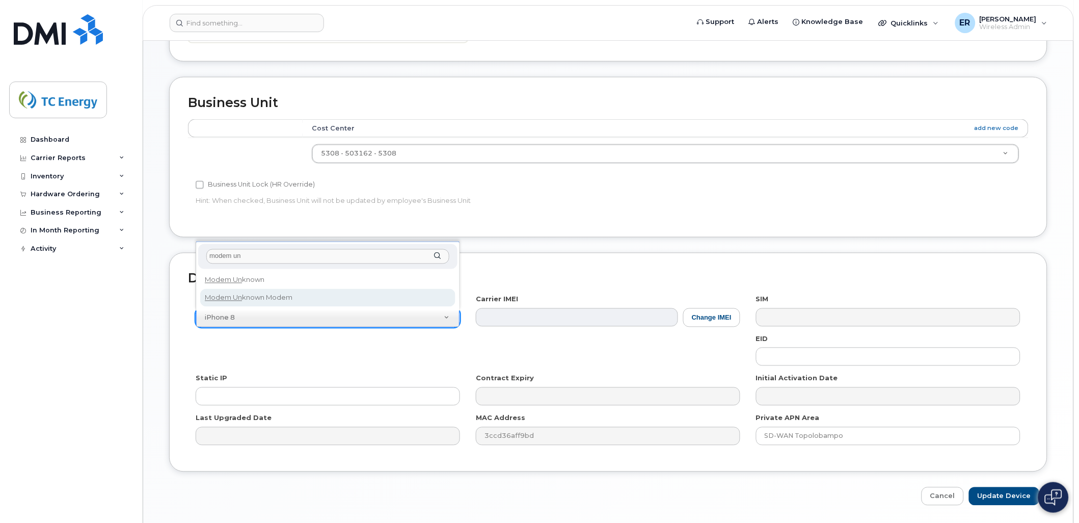
type input "modem un"
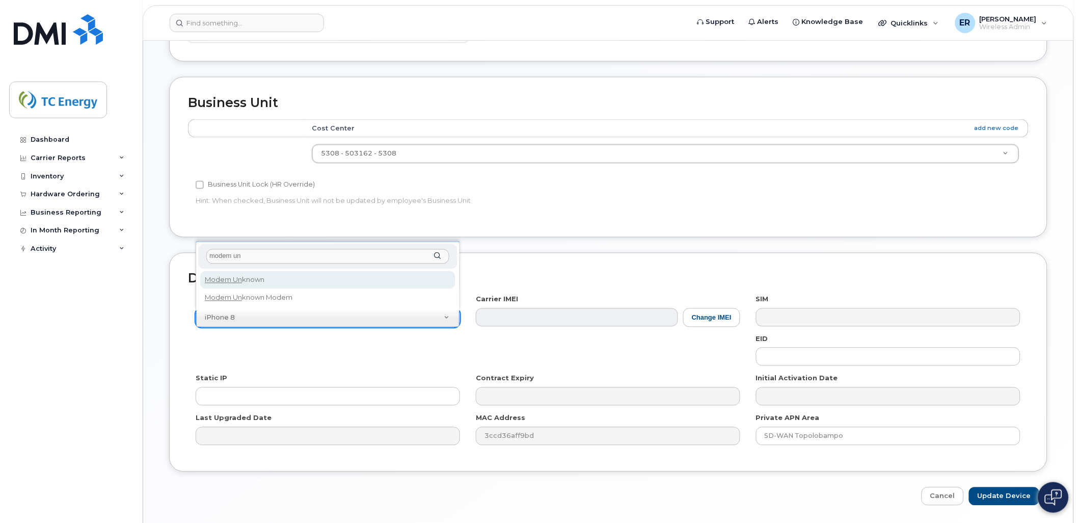
select select "2356"
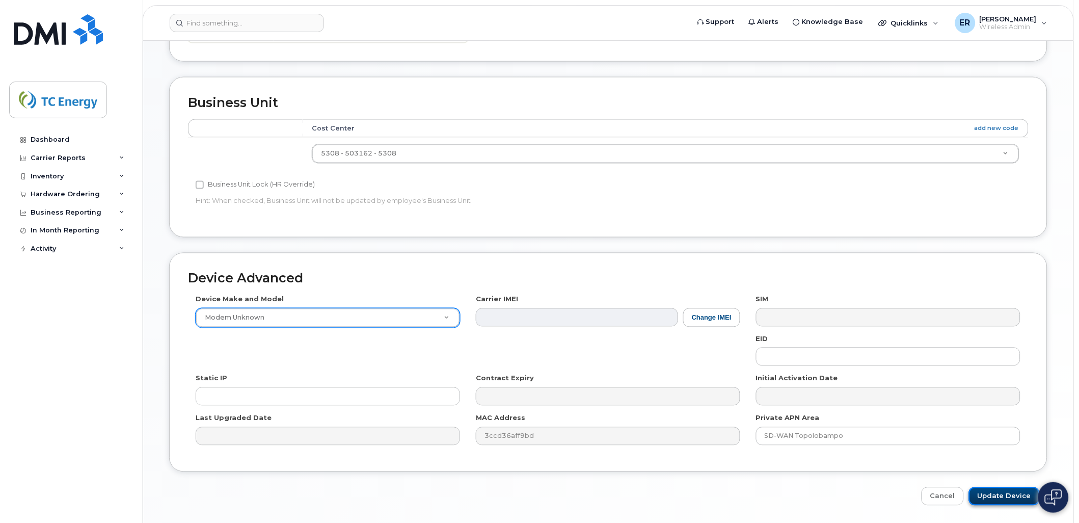
click at [999, 493] on input "Update Device" at bounding box center [1004, 496] width 71 height 19
type input "Saving..."
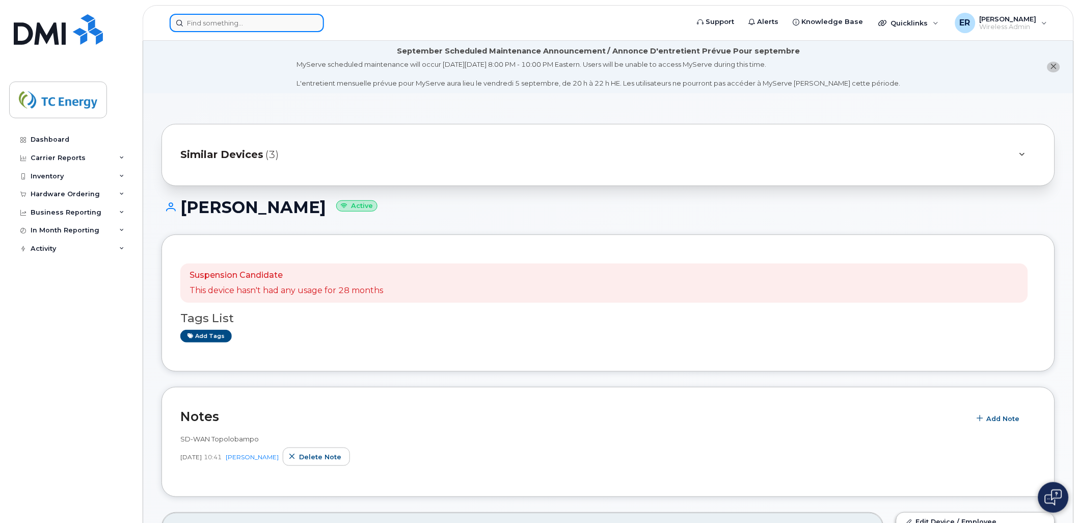
click at [308, 25] on div at bounding box center [247, 23] width 154 height 18
paste input "5548313080"
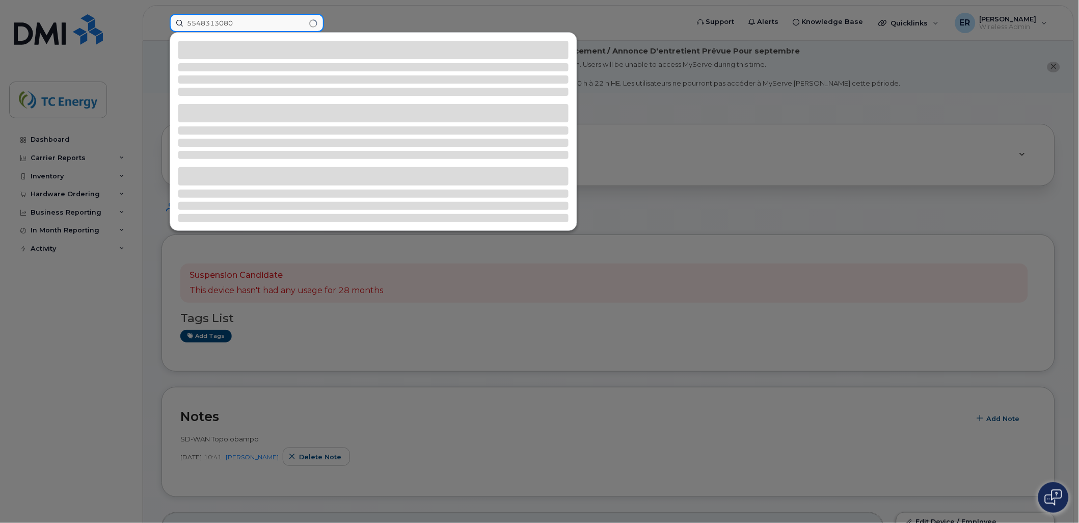
type input "5548313080"
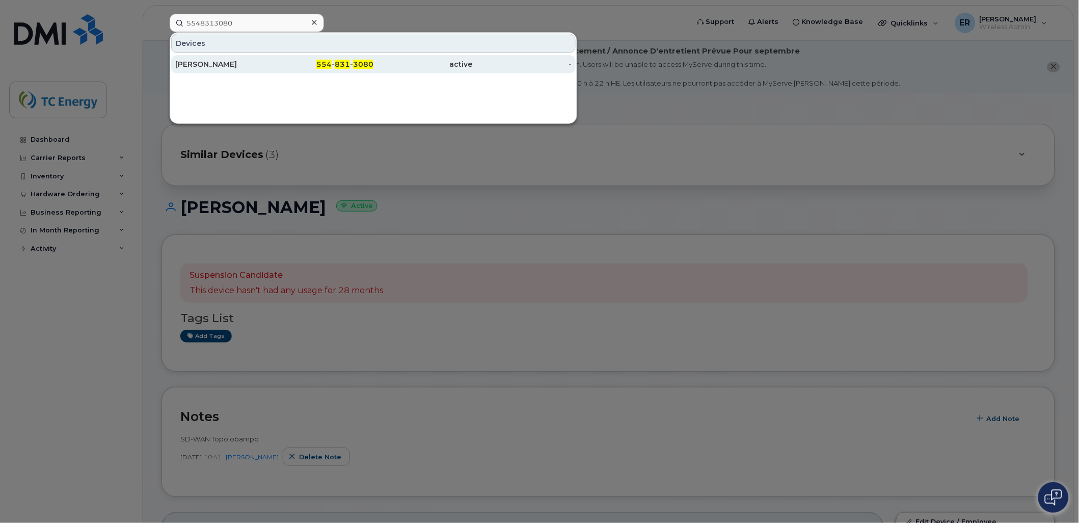
click at [263, 68] on div "Alberto De Leon Angeles" at bounding box center [224, 64] width 99 height 18
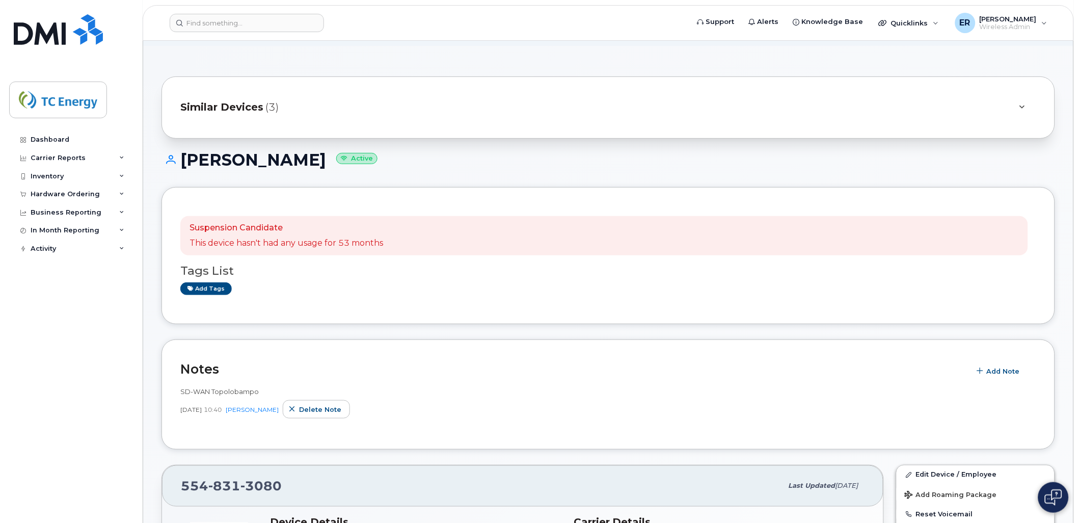
scroll to position [217, 0]
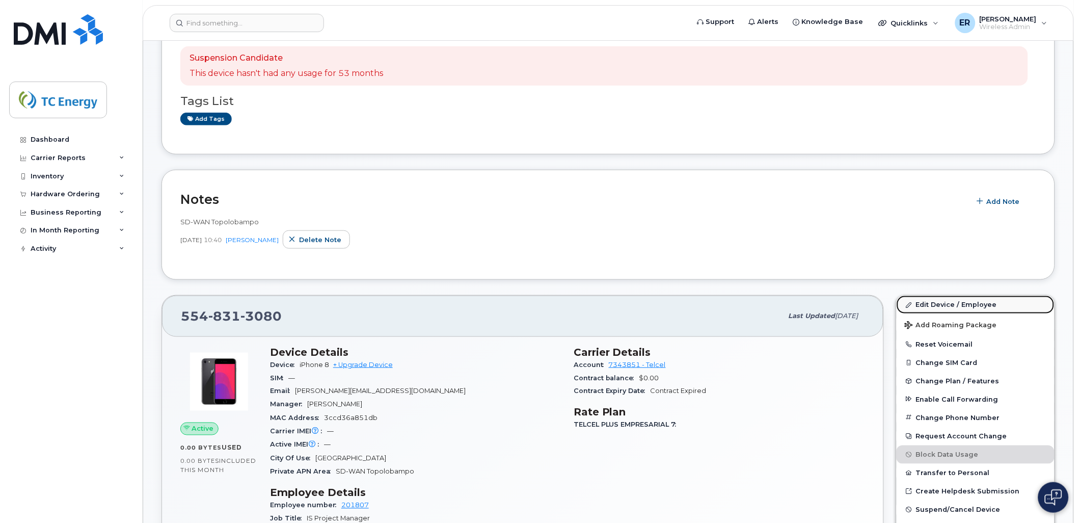
click at [941, 308] on link "Edit Device / Employee" at bounding box center [976, 305] width 158 height 18
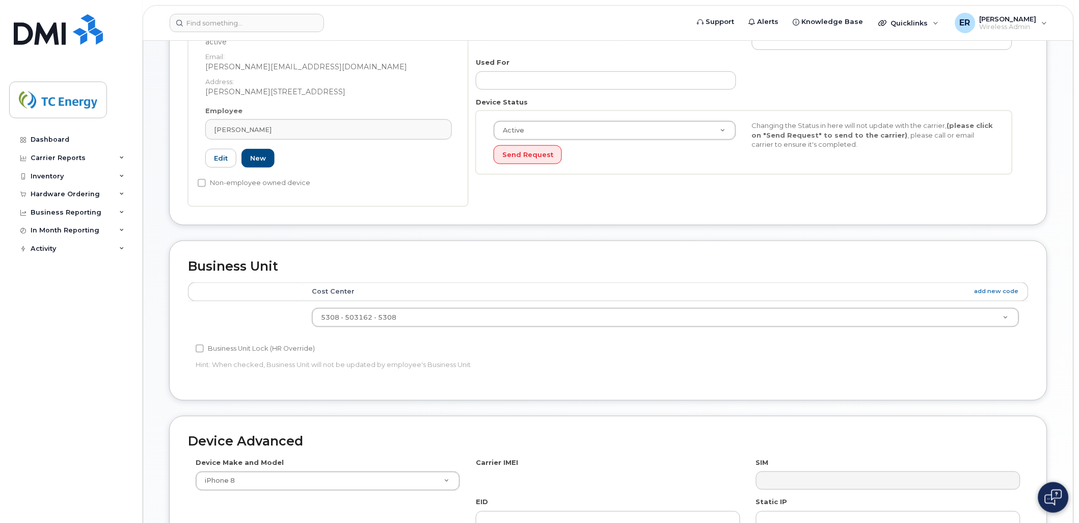
scroll to position [392, 0]
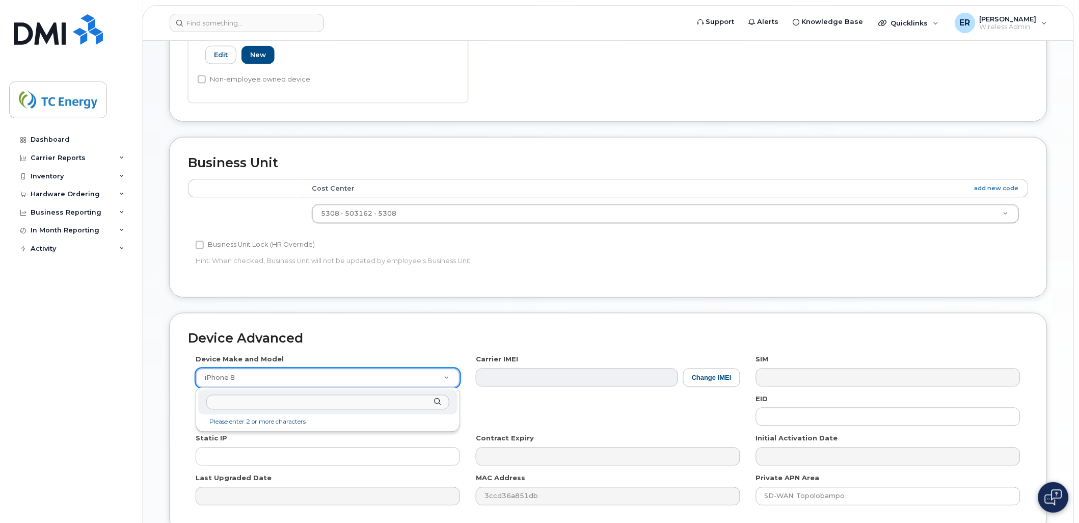
click at [255, 393] on div at bounding box center [327, 402] width 259 height 25
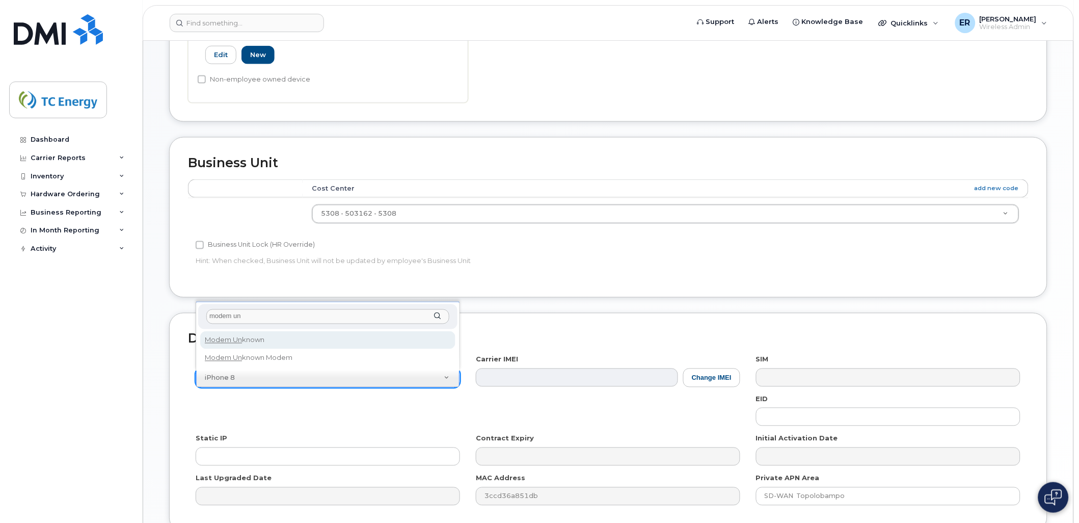
type input "modem un"
select select "2356"
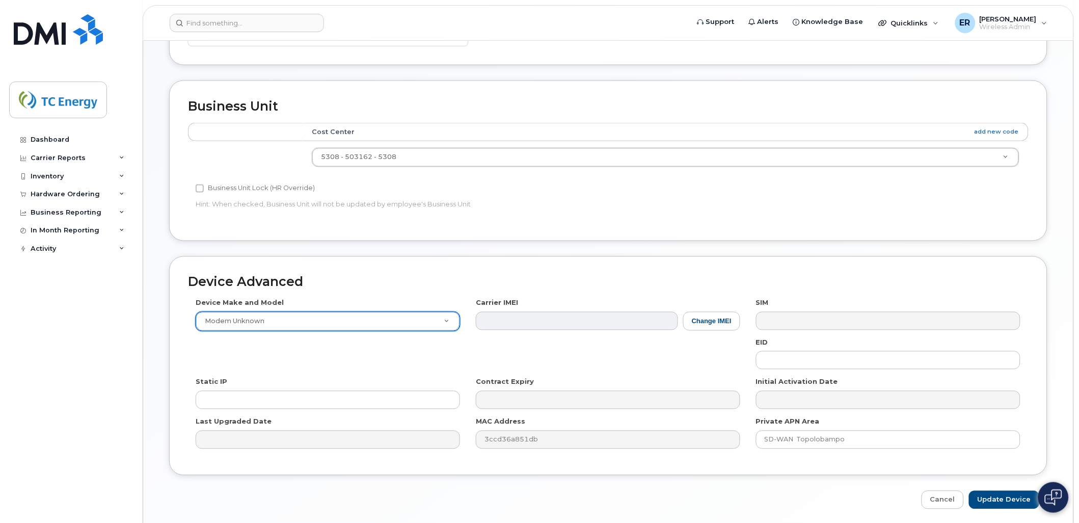
scroll to position [487, 0]
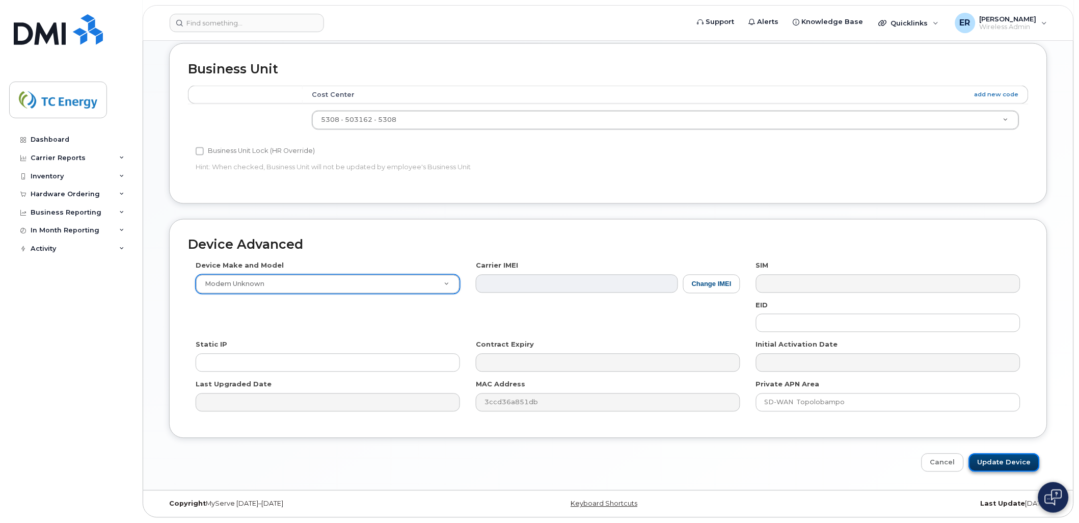
click at [1006, 462] on input "Update Device" at bounding box center [1004, 463] width 71 height 19
type input "Saving..."
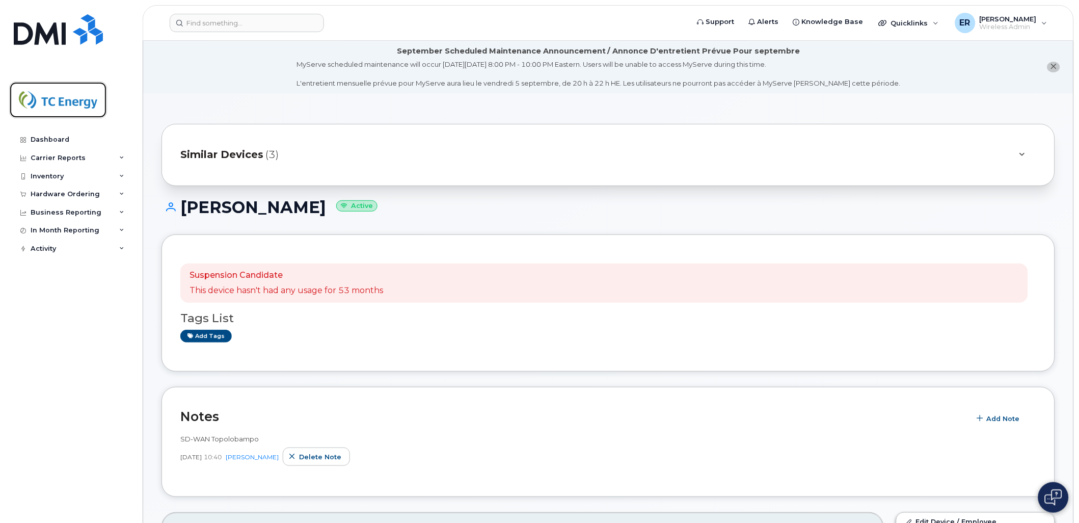
click at [70, 99] on img at bounding box center [58, 100] width 78 height 30
click at [47, 42] on img at bounding box center [58, 29] width 89 height 31
